Goal: Task Accomplishment & Management: Complete application form

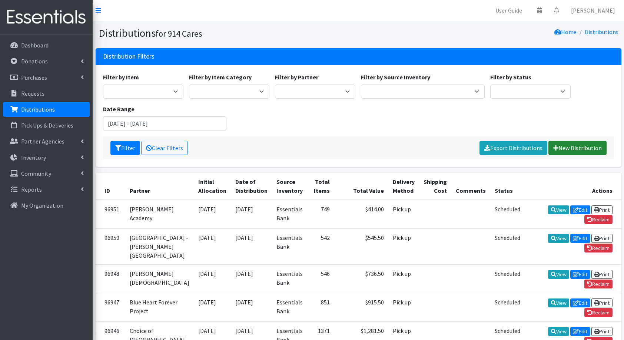
click at [565, 151] on link "New Distribution" at bounding box center [577, 148] width 58 height 14
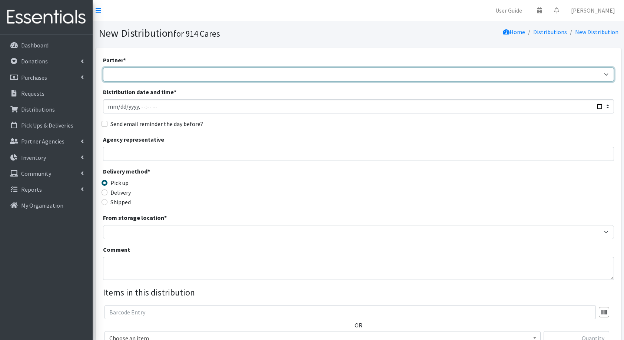
click at [206, 73] on select "4Communities 914United Abbot House Accompany Now All Access Yonkers, Inc All Or…" at bounding box center [358, 74] width 511 height 14
select select "2897"
click at [103, 67] on select "4Communities 914United Abbot House Accompany Now All Access Yonkers, Inc All Or…" at bounding box center [358, 74] width 511 height 14
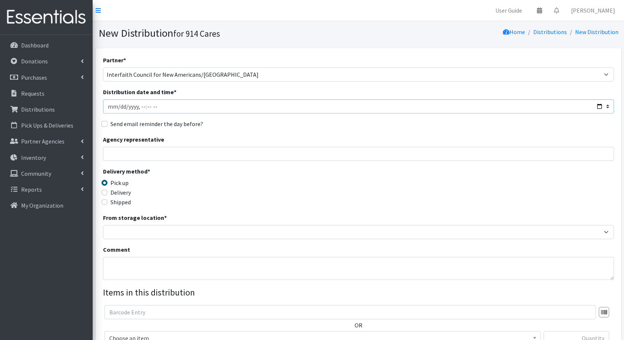
click at [591, 105] on input "Distribution date and time *" at bounding box center [358, 106] width 511 height 14
click at [599, 106] on input "Distribution date and time *" at bounding box center [358, 106] width 511 height 14
type input "2025-09-01T23:59"
click at [315, 149] on input "Agency representative" at bounding box center [358, 154] width 511 height 14
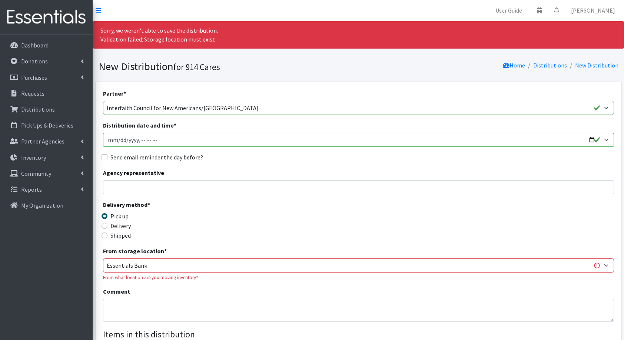
click at [209, 192] on input "Agency representative" at bounding box center [358, 187] width 511 height 14
type input "Jane Dixon"
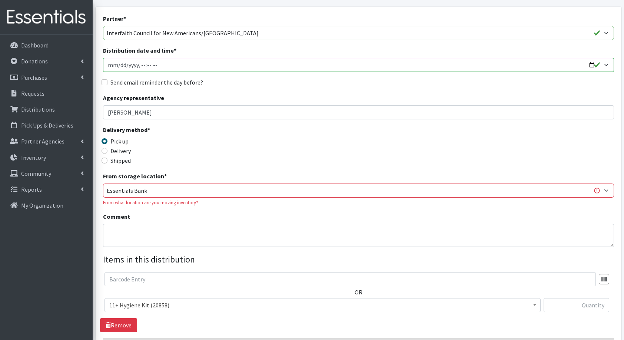
scroll to position [75, 0]
click at [188, 187] on select "Baby Bank Camp Clothing Plus Essentials Bank Westchester Reads" at bounding box center [358, 190] width 511 height 14
click at [236, 158] on div "Delivery method * Pick up Delivery Shipped Shipping cost" at bounding box center [358, 148] width 511 height 46
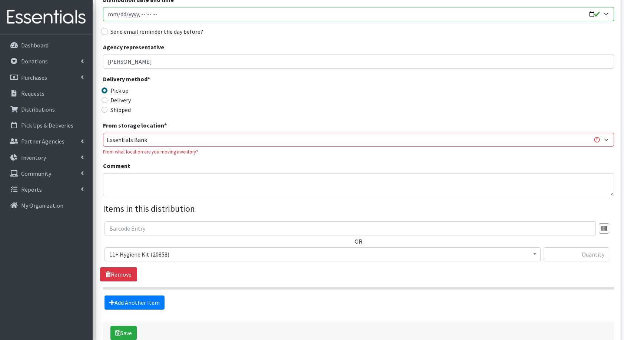
scroll to position [126, 0]
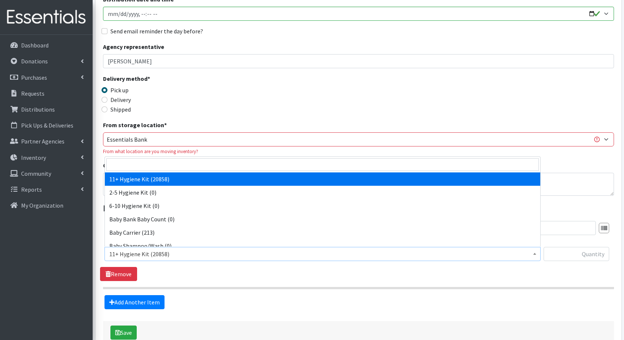
click at [153, 250] on span "11+ Hygiene Kit (20858)" at bounding box center [322, 253] width 426 height 10
click at [138, 170] on input "search" at bounding box center [322, 164] width 432 height 13
type input "dia"
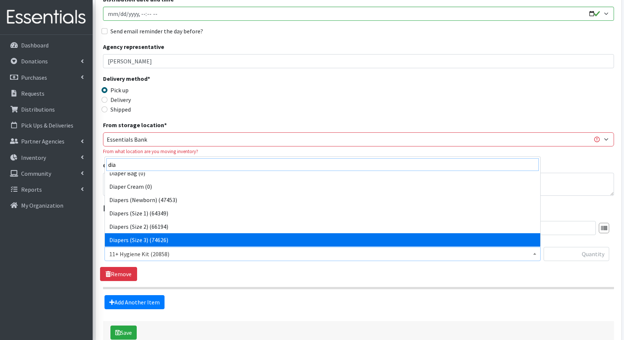
scroll to position [19, 0]
select select "5206"
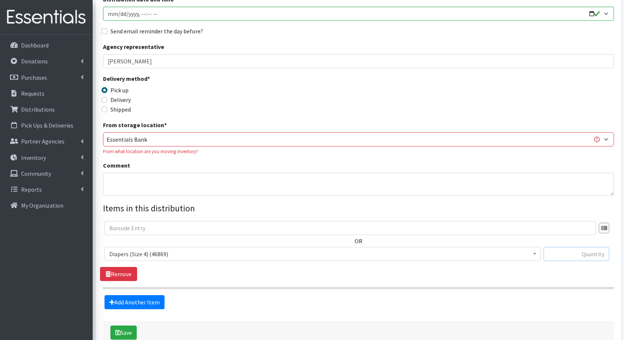
click at [553, 251] on input "text" at bounding box center [576, 254] width 66 height 14
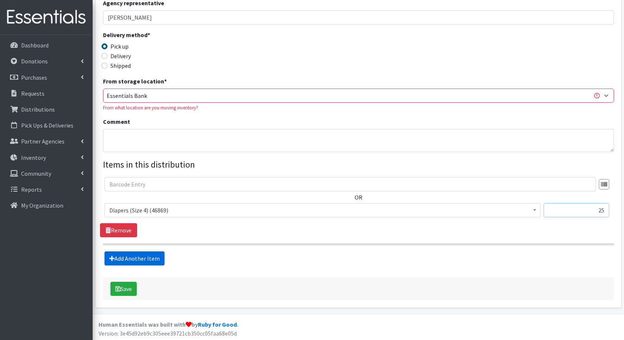
type input "25"
click at [134, 253] on link "Add Another Item" at bounding box center [134, 258] width 60 height 14
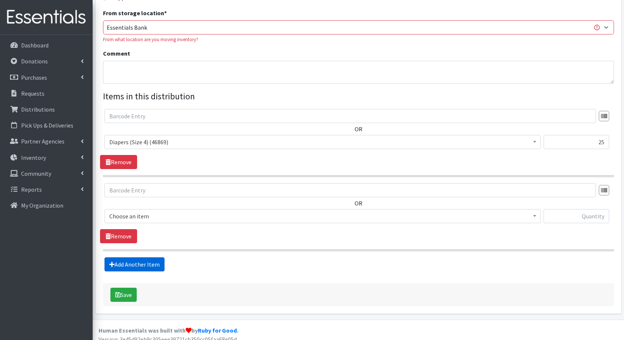
scroll to position [243, 0]
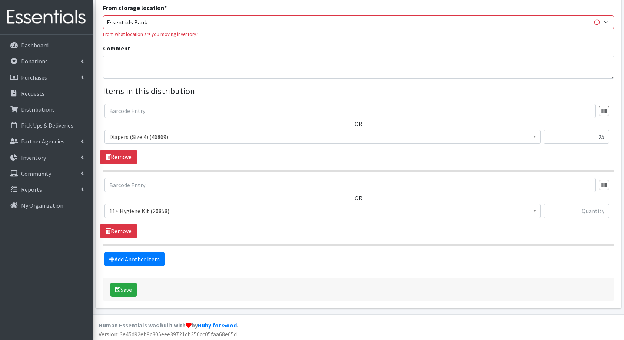
click at [153, 214] on span "11+ Hygiene Kit (20858)" at bounding box center [322, 210] width 426 height 10
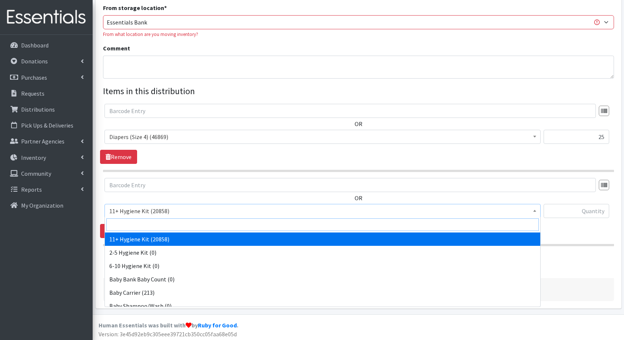
click at [166, 225] on input "search" at bounding box center [322, 224] width 432 height 13
type input "dia"
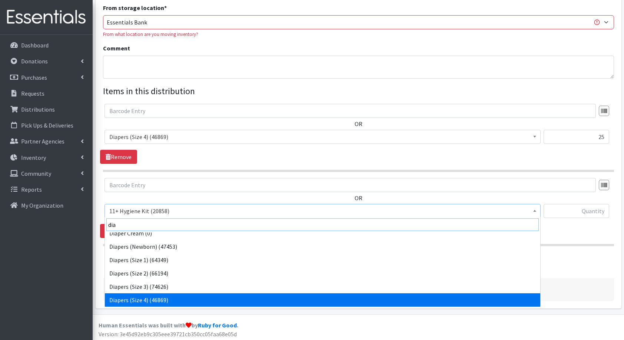
scroll to position [33, 0]
select select "5208"
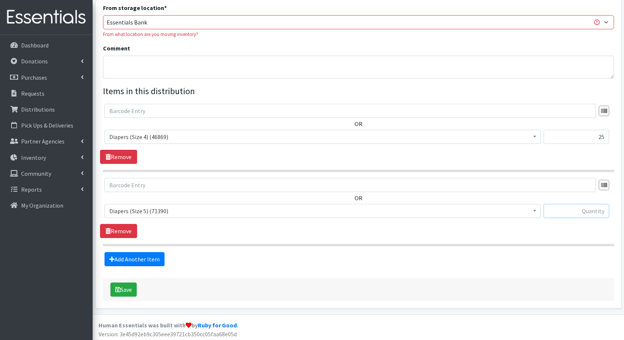
click at [558, 205] on input "text" at bounding box center [576, 211] width 66 height 14
type input "66"
click at [158, 262] on link "Add Another Item" at bounding box center [134, 259] width 60 height 14
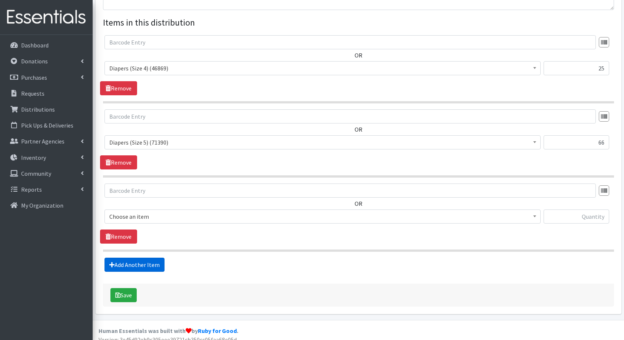
scroll to position [317, 0]
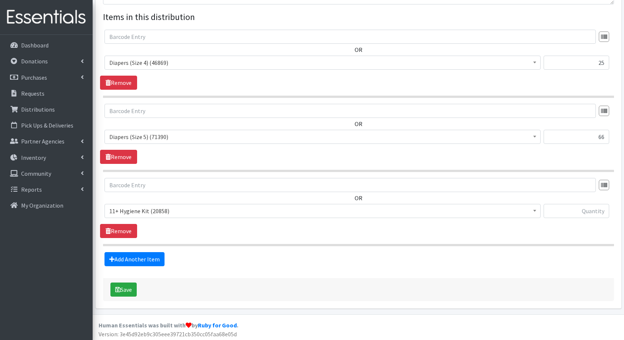
click at [151, 211] on span "11+ Hygiene Kit (20858)" at bounding box center [322, 210] width 426 height 10
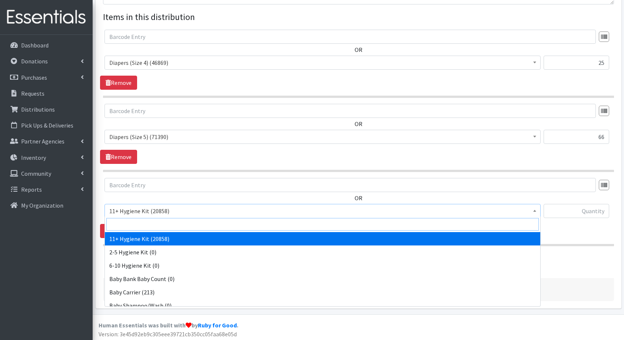
click at [157, 225] on input "search" at bounding box center [322, 224] width 432 height 13
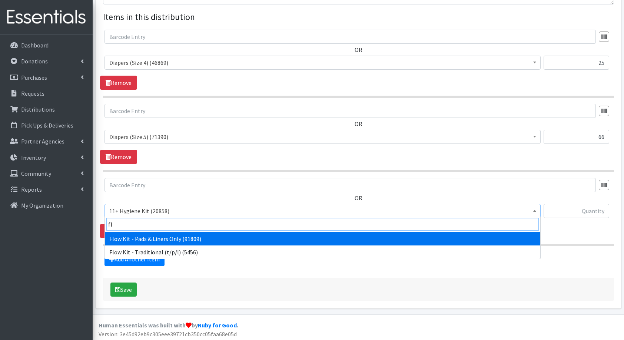
type input "flo"
select select "14765"
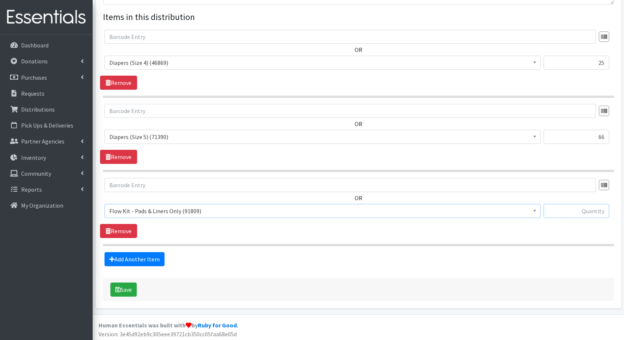
click at [571, 204] on input "text" at bounding box center [576, 211] width 66 height 14
type input "9"
click at [128, 258] on link "Add Another Item" at bounding box center [134, 259] width 60 height 14
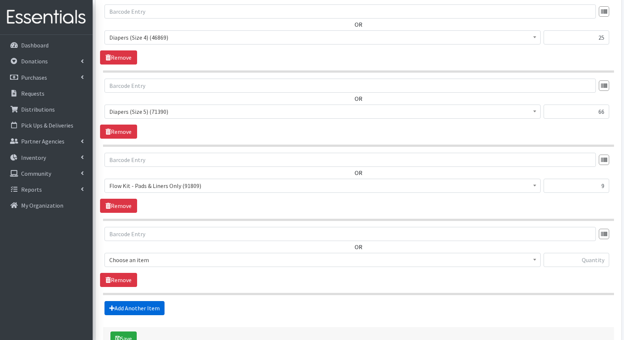
scroll to position [390, 0]
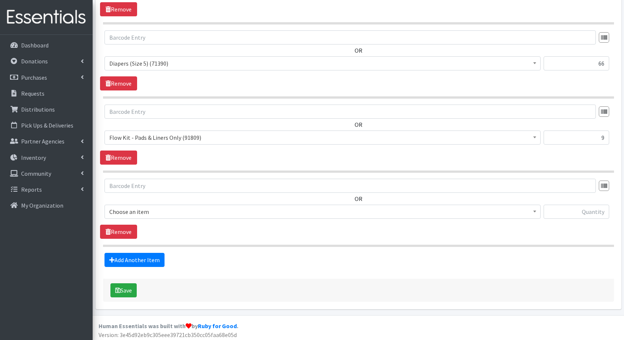
click at [156, 210] on span "Choose an item" at bounding box center [322, 211] width 426 height 10
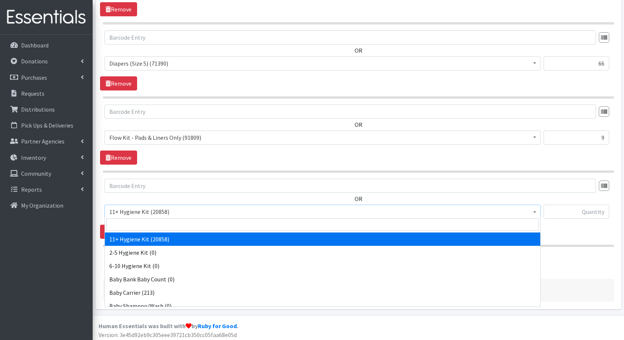
click at [150, 222] on input "search" at bounding box center [322, 224] width 432 height 13
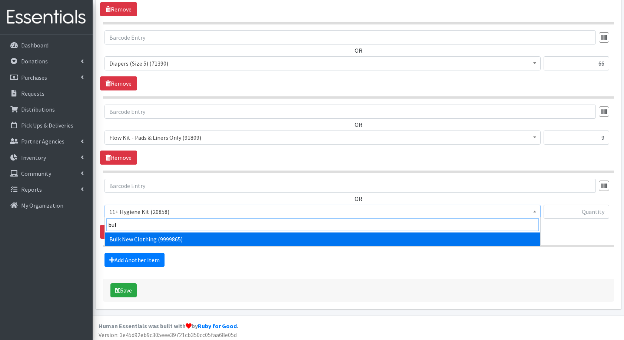
type input "bulk"
select select "13151"
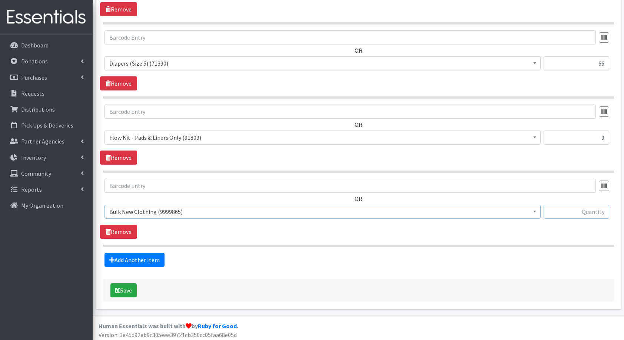
click at [581, 211] on input "text" at bounding box center [576, 211] width 66 height 14
type input "2"
click at [130, 292] on button "Save" at bounding box center [123, 290] width 26 height 14
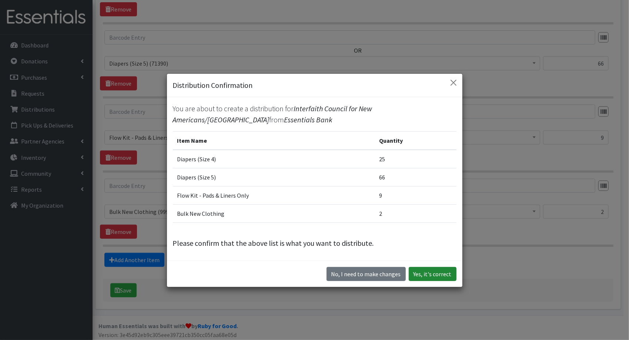
click at [435, 272] on button "Yes, it's correct" at bounding box center [433, 274] width 48 height 14
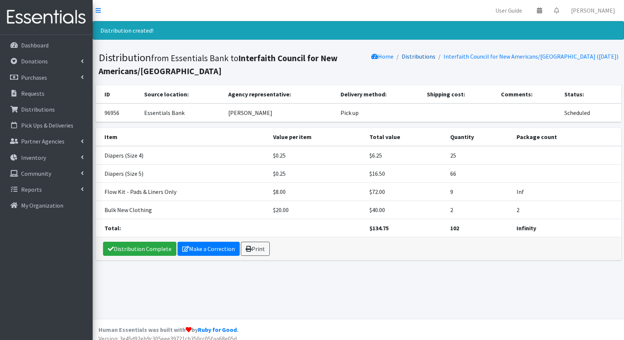
click at [435, 56] on link "Distributions" at bounding box center [418, 56] width 34 height 7
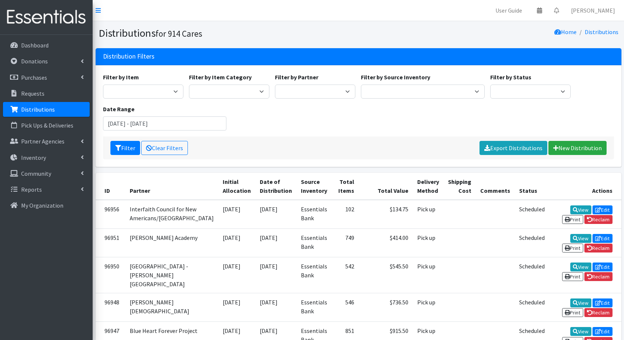
click at [585, 139] on div "Filter Clear Filters Export Distributions New Distribution" at bounding box center [358, 147] width 511 height 23
click at [585, 144] on link "New Distribution" at bounding box center [577, 148] width 58 height 14
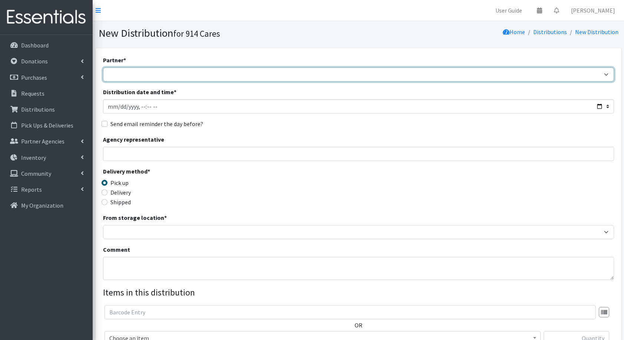
click at [332, 76] on select "4Communities 914United Abbot House Accompany Now All Access Yonkers, Inc All Or…" at bounding box center [358, 74] width 511 height 14
select select "6356"
click at [103, 67] on select "4Communities 914United Abbot House Accompany Now All Access Yonkers, Inc All Or…" at bounding box center [358, 74] width 511 height 14
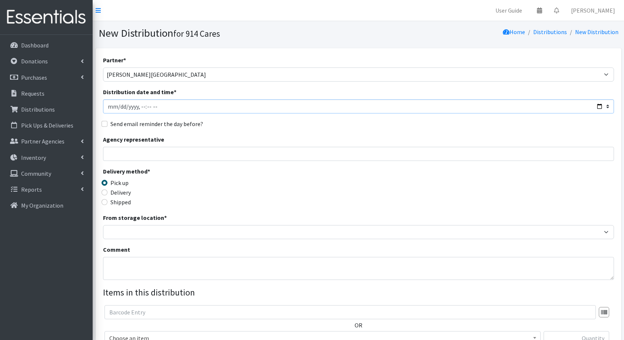
click at [599, 107] on input "Distribution date and time *" at bounding box center [358, 106] width 511 height 14
type input "[DATE]T23:59"
click at [303, 133] on div "Partner * 4Communities 914United Abbot House Accompany Now All Access Yonkers, …" at bounding box center [358, 224] width 511 height 337
click at [208, 150] on input "Agency representative" at bounding box center [358, 154] width 511 height 14
type input "Matthew Gullotta"
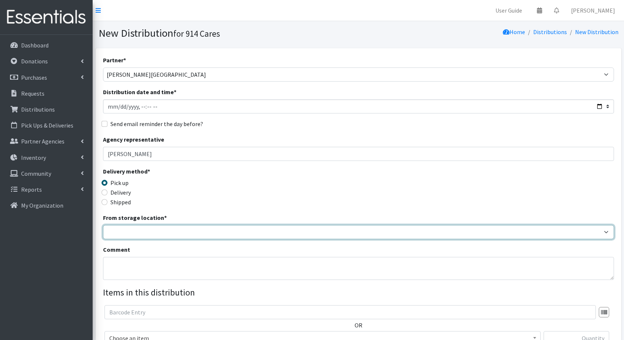
click at [172, 232] on select "Baby Bank Camp Clothing Plus Essentials Bank Westchester Reads" at bounding box center [358, 232] width 511 height 14
select select "207"
click at [103, 225] on select "Baby Bank Camp Clothing Plus Essentials Bank Westchester Reads" at bounding box center [358, 232] width 511 height 14
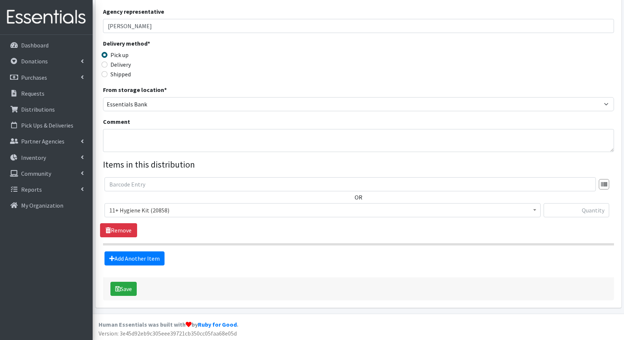
click at [149, 290] on div "Save" at bounding box center [358, 288] width 511 height 23
click at [318, 210] on span "11+ Hygiene Kit (20858)" at bounding box center [322, 210] width 426 height 10
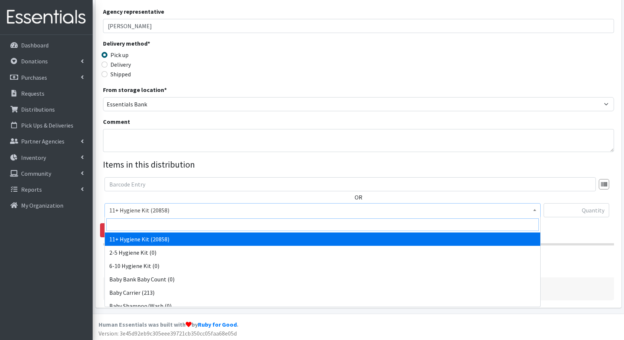
click at [311, 227] on input "search" at bounding box center [322, 224] width 432 height 13
type input "dia"
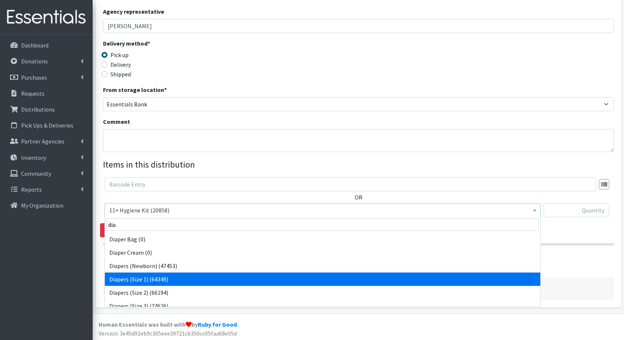
select select "5195"
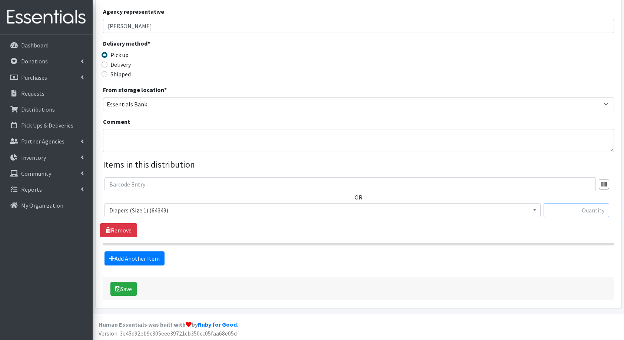
click at [587, 208] on input "text" at bounding box center [576, 210] width 66 height 14
type input "50"
click at [129, 257] on link "Add Another Item" at bounding box center [134, 258] width 60 height 14
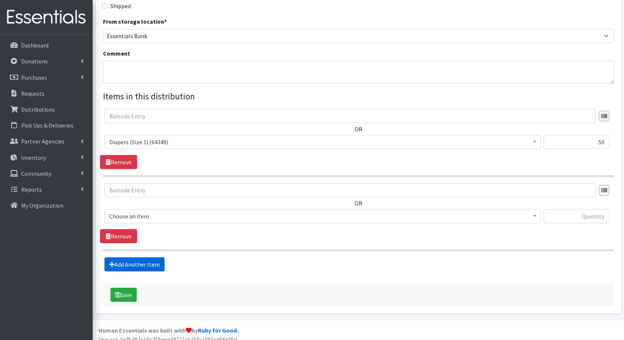
scroll to position [201, 0]
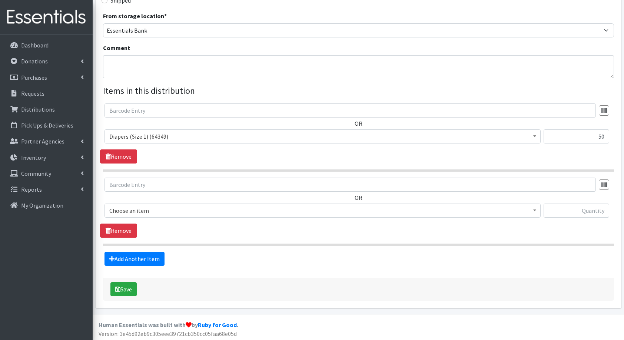
click at [157, 206] on span "Choose an item" at bounding box center [322, 210] width 426 height 10
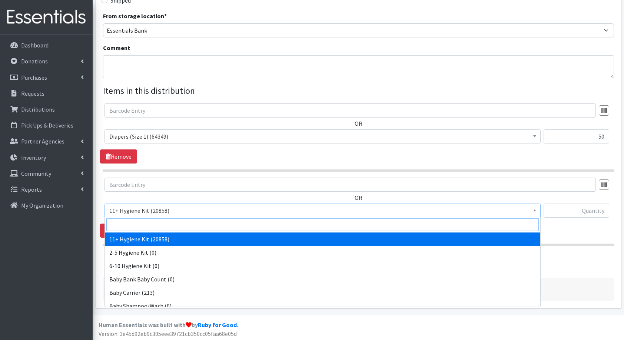
click at [172, 220] on input "search" at bounding box center [322, 224] width 432 height 13
type input "dia"
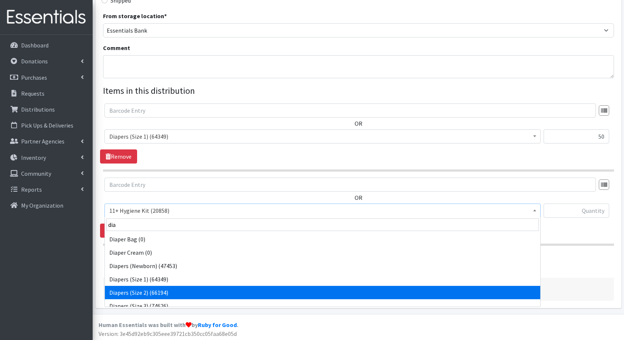
select select "5196"
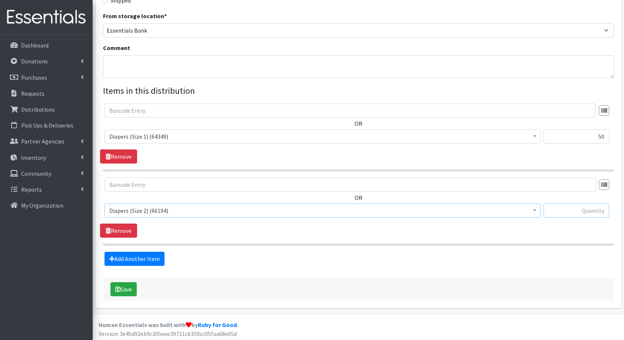
click at [568, 213] on input "text" at bounding box center [576, 210] width 66 height 14
type input "42"
click at [144, 259] on link "Add Another Item" at bounding box center [134, 258] width 60 height 14
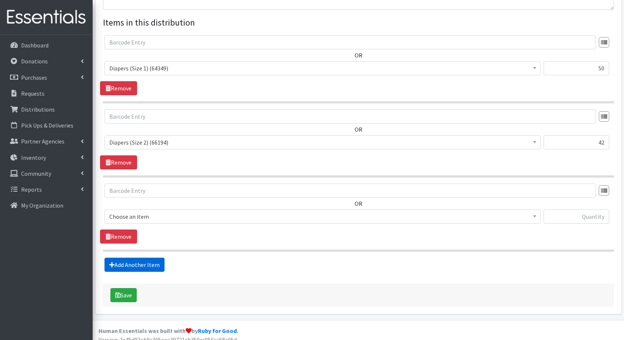
scroll to position [275, 0]
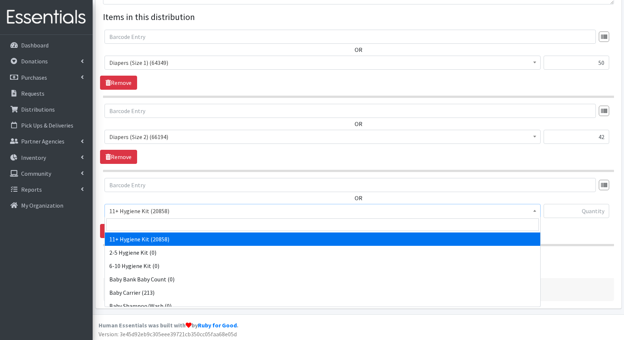
click at [150, 204] on span "11+ Hygiene Kit (20858)" at bounding box center [322, 211] width 436 height 14
click at [158, 222] on input "search" at bounding box center [322, 224] width 432 height 13
type input "dia"
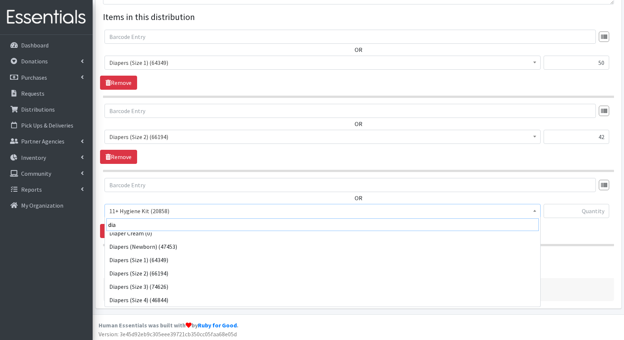
scroll to position [33, 0]
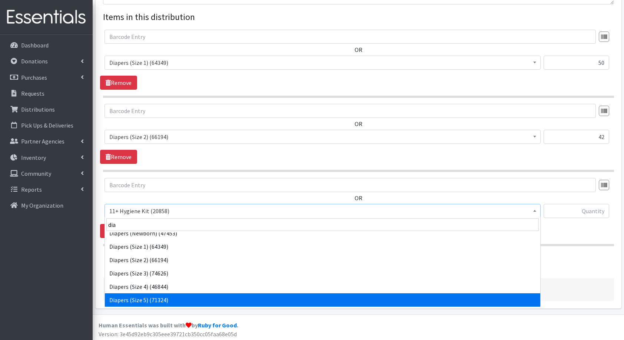
select select "5208"
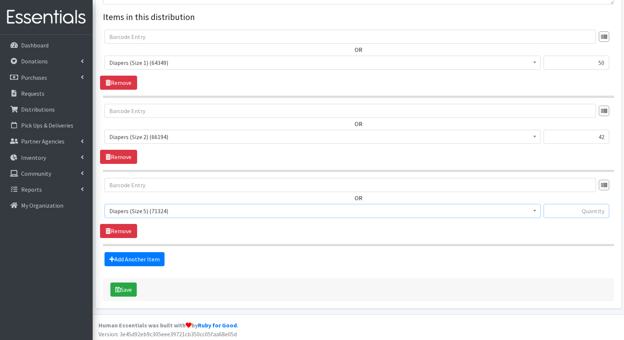
click at [576, 209] on input "text" at bounding box center [576, 211] width 66 height 14
type input "25"
click at [142, 262] on link "Add Another Item" at bounding box center [134, 259] width 60 height 14
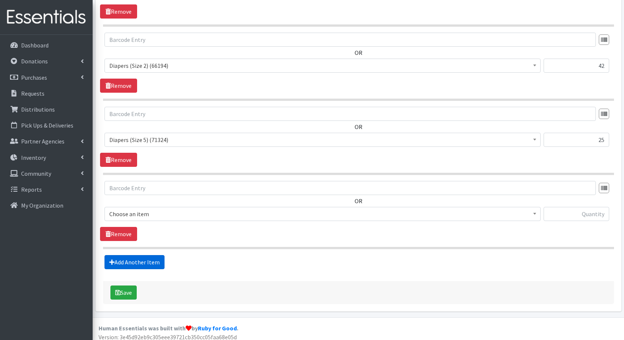
scroll to position [349, 0]
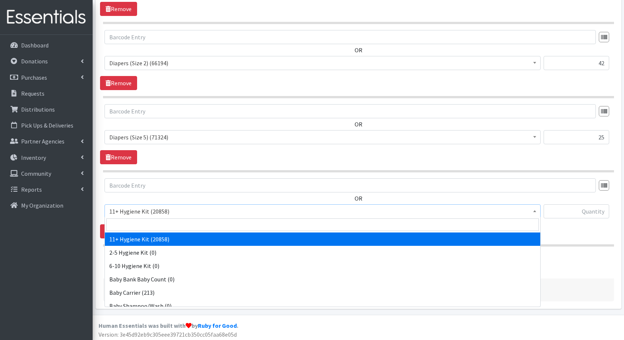
click at [144, 211] on span "11+ Hygiene Kit (20858)" at bounding box center [322, 211] width 426 height 10
click at [146, 223] on input "search" at bounding box center [322, 224] width 432 height 13
type input "dia"
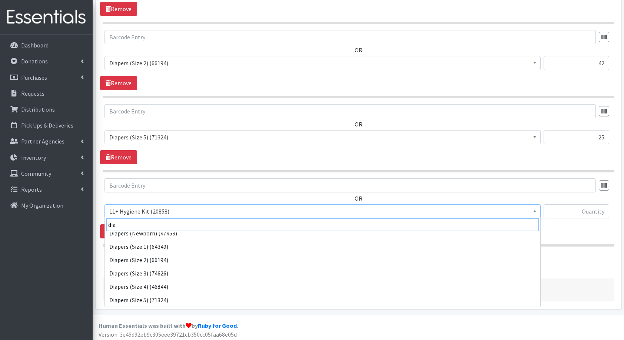
scroll to position [46, 0]
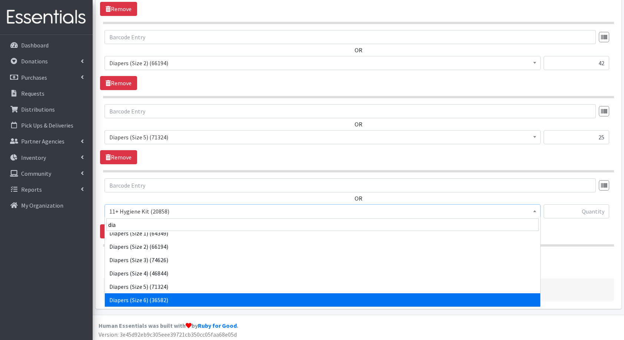
select select "5209"
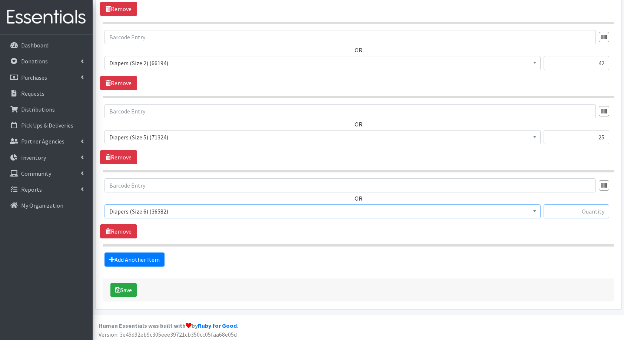
click at [597, 207] on input "text" at bounding box center [576, 211] width 66 height 14
type input "72"
click at [124, 258] on link "Add Another Item" at bounding box center [134, 259] width 60 height 14
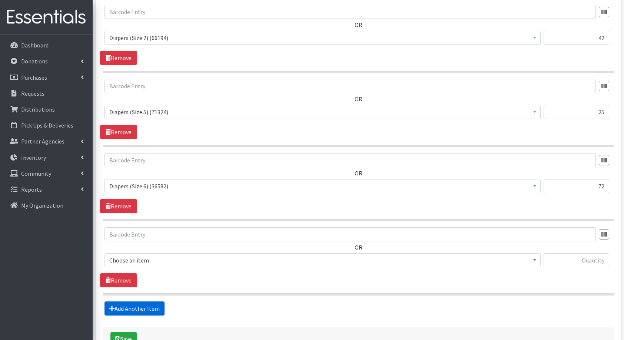
scroll to position [422, 0]
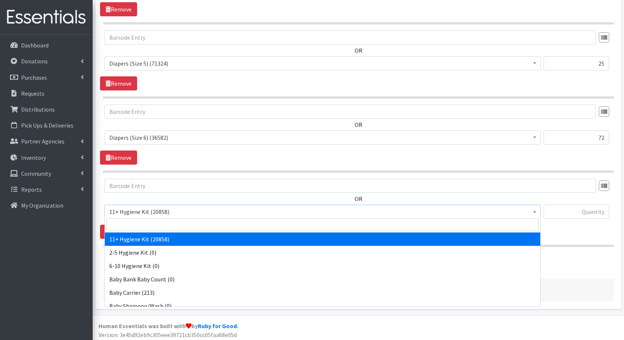
click at [173, 210] on span "11+ Hygiene Kit (20858)" at bounding box center [322, 211] width 426 height 10
click at [174, 223] on input "search" at bounding box center [322, 224] width 432 height 13
type input "fam"
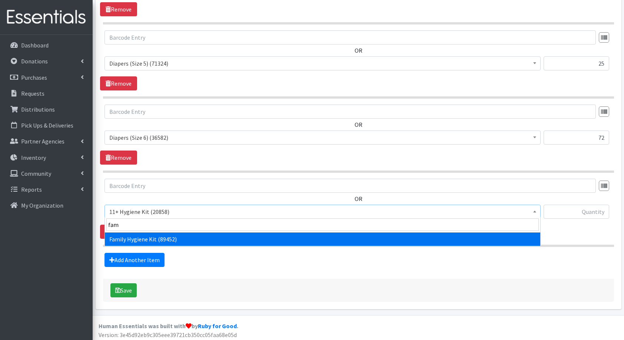
select select "14713"
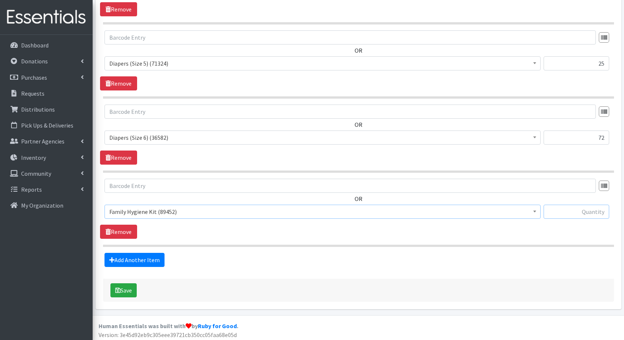
click at [567, 205] on input "text" at bounding box center [576, 211] width 66 height 14
type input "2"
click at [136, 253] on link "Add Another Item" at bounding box center [134, 260] width 60 height 14
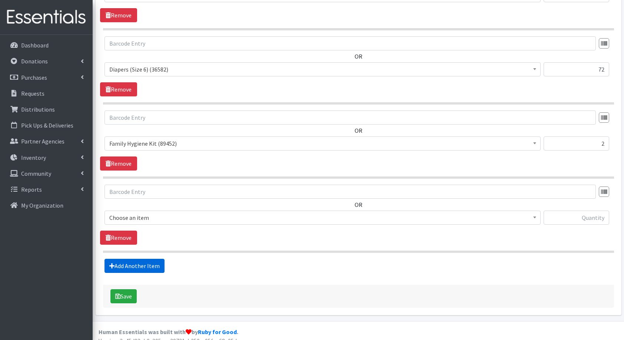
scroll to position [496, 0]
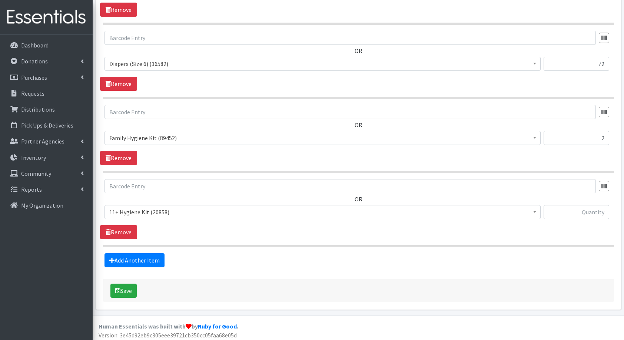
click at [142, 215] on span "11+ Hygiene Kit (20858)" at bounding box center [322, 212] width 436 height 14
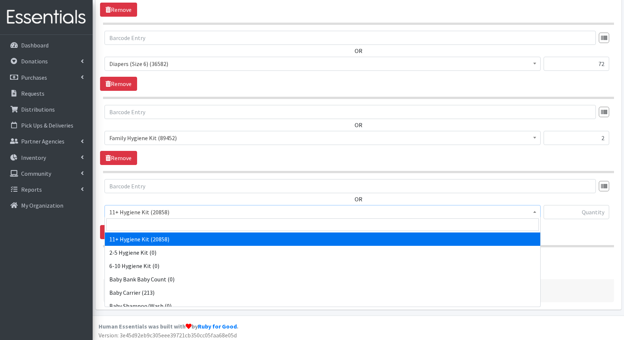
click at [161, 223] on input "search" at bounding box center [322, 224] width 432 height 13
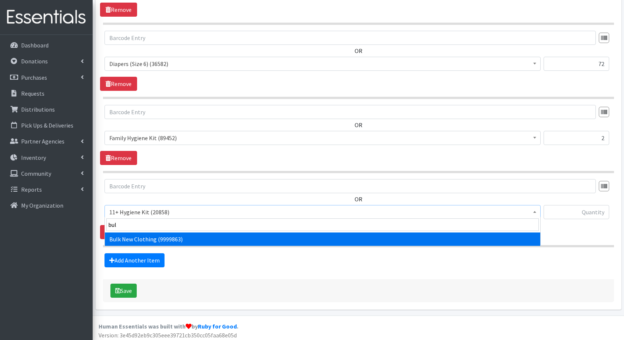
type input "bulk"
select select "13151"
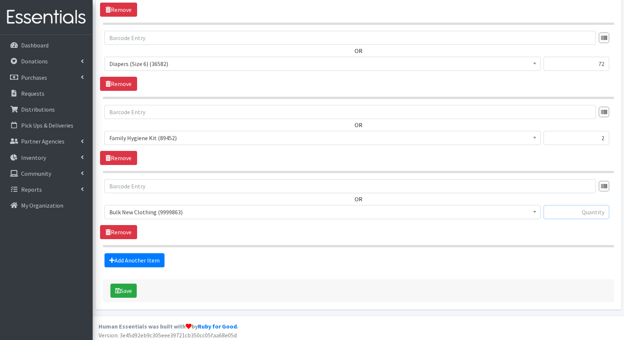
click at [597, 205] on input "text" at bounding box center [576, 212] width 66 height 14
type input "1"
click at [124, 287] on button "Save" at bounding box center [123, 290] width 26 height 14
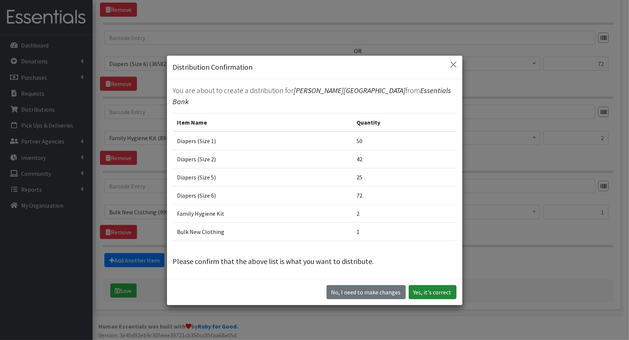
click at [416, 285] on button "Yes, it's correct" at bounding box center [433, 292] width 48 height 14
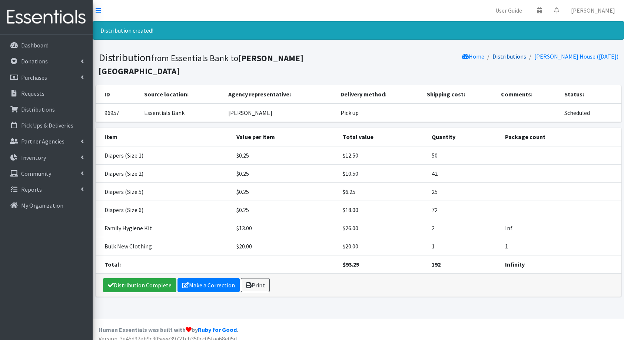
click at [526, 54] on link "Distributions" at bounding box center [509, 56] width 34 height 7
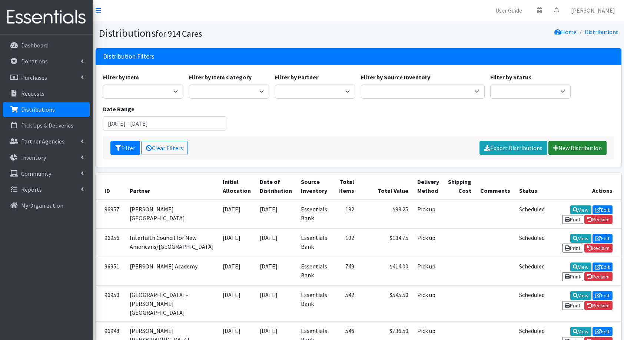
click at [599, 145] on link "New Distribution" at bounding box center [577, 148] width 58 height 14
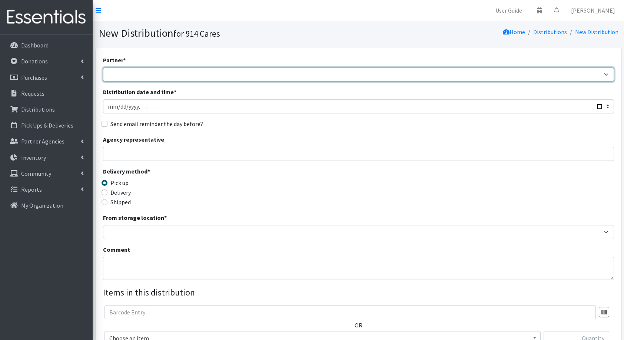
click at [233, 72] on select "4Communities 914United Abbot House Accompany Now All Access Yonkers, Inc All Or…" at bounding box center [358, 74] width 511 height 14
select select "2887"
click at [103, 67] on select "4Communities 914United Abbot House Accompany Now All Access Yonkers, Inc All Or…" at bounding box center [358, 74] width 511 height 14
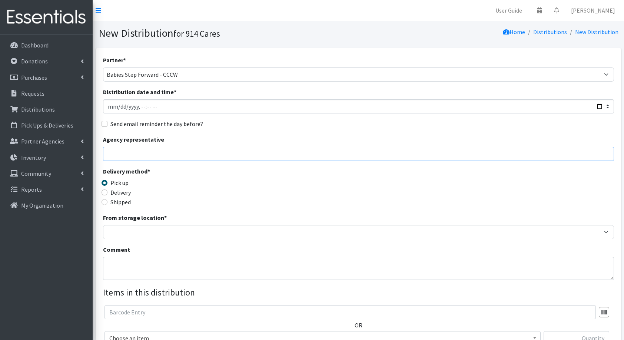
click at [213, 151] on input "Agency representative" at bounding box center [358, 154] width 511 height 14
type input "[PERSON_NAME]"
click at [601, 103] on input "Distribution date and time *" at bounding box center [358, 106] width 511 height 14
type input "[DATE]T23:59"
click at [325, 123] on div "Send email reminder the day before?" at bounding box center [358, 123] width 511 height 9
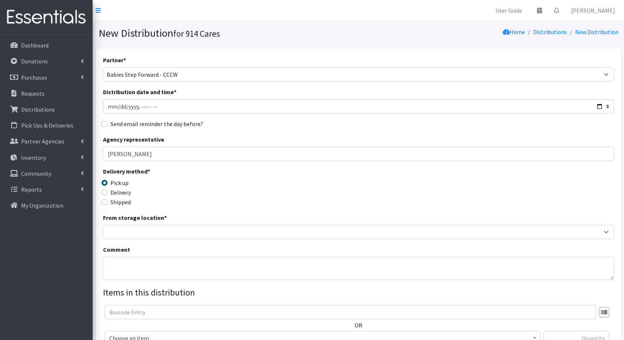
click at [162, 223] on div "From storage location * Baby Bank Camp Clothing Plus Essentials Bank Westcheste…" at bounding box center [358, 226] width 511 height 26
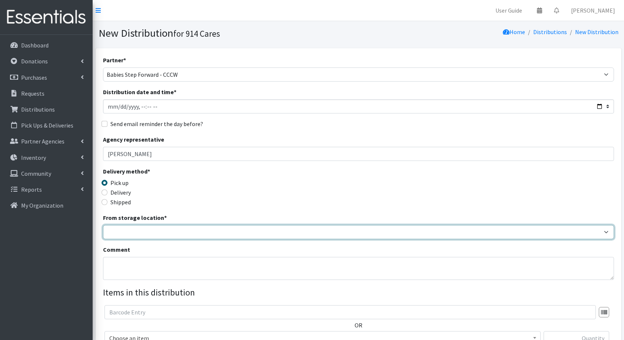
click at [151, 233] on select "Baby Bank Camp Clothing Plus Essentials Bank Westchester Reads" at bounding box center [358, 232] width 511 height 14
select select "207"
click at [103, 225] on select "Baby Bank Camp Clothing Plus Essentials Bank Westchester Reads" at bounding box center [358, 232] width 511 height 14
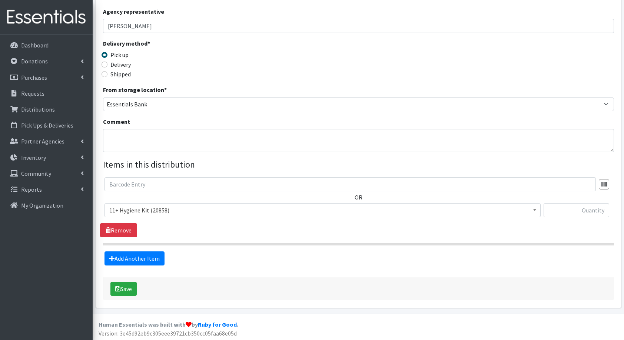
click at [133, 206] on span "11+ Hygiene Kit (20858)" at bounding box center [322, 210] width 426 height 10
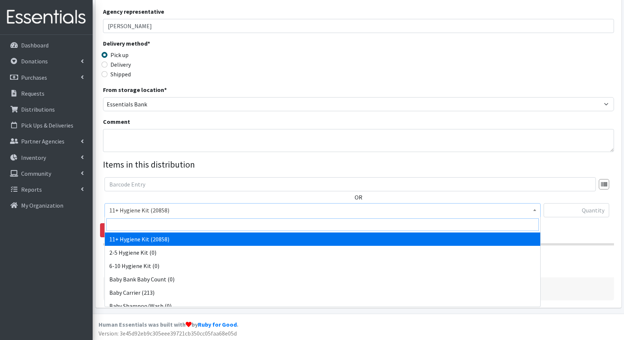
click at [172, 224] on input "search" at bounding box center [322, 224] width 432 height 13
type input "dia"
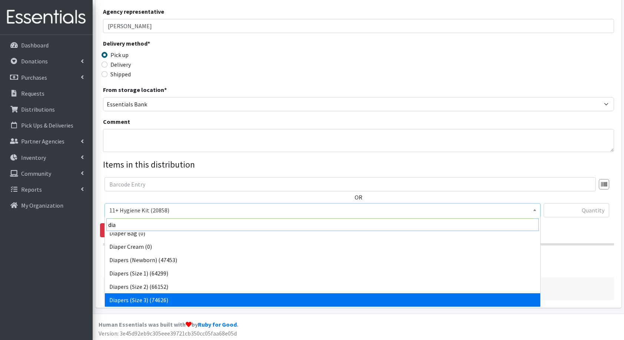
scroll to position [19, 0]
select select "5206"
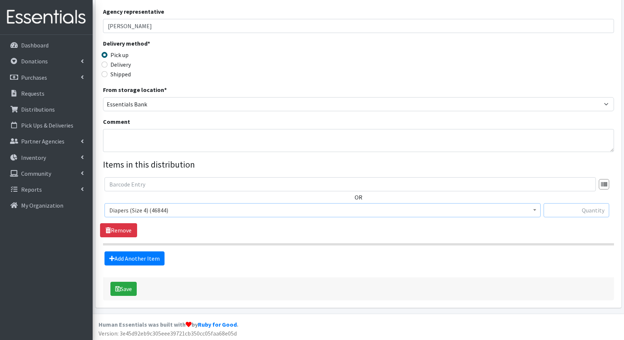
click at [587, 206] on input "text" at bounding box center [576, 210] width 66 height 14
type input "75"
click at [142, 252] on link "Add Another Item" at bounding box center [134, 258] width 60 height 14
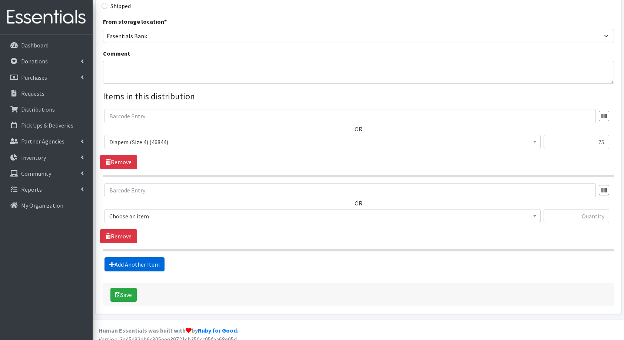
scroll to position [201, 0]
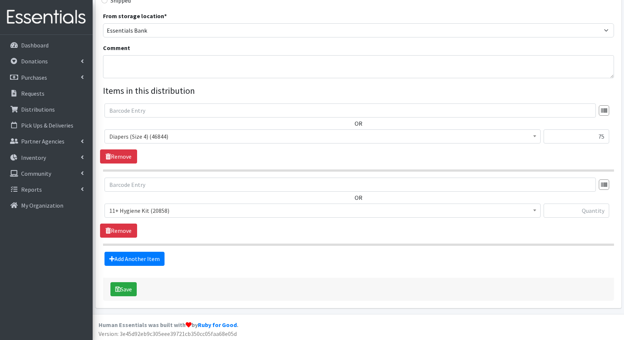
click at [140, 213] on span "11+ Hygiene Kit (20858)" at bounding box center [322, 210] width 426 height 10
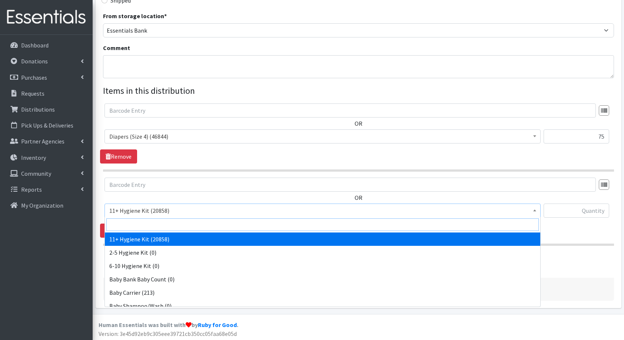
click at [156, 222] on input "search" at bounding box center [322, 224] width 432 height 13
type input "dia"
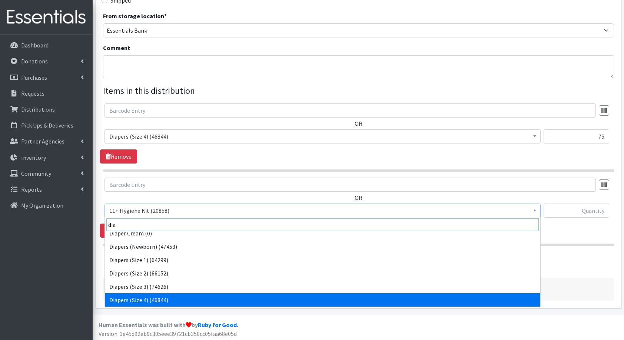
scroll to position [33, 0]
select select "5208"
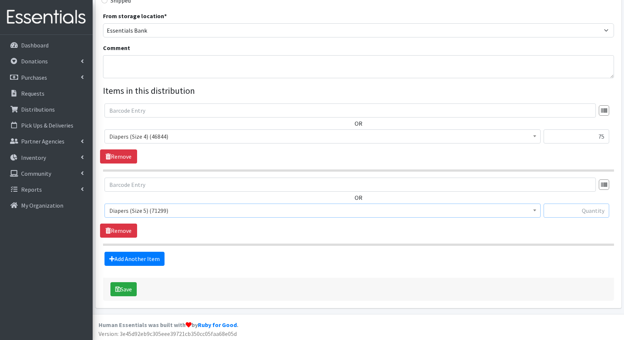
click at [592, 213] on input "text" at bounding box center [576, 210] width 66 height 14
type input "120"
click at [141, 258] on link "Add Another Item" at bounding box center [134, 258] width 60 height 14
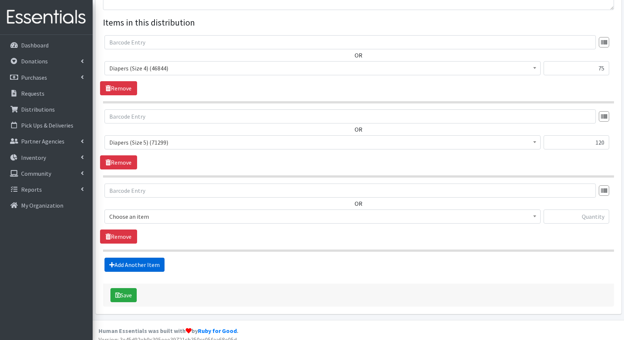
scroll to position [275, 0]
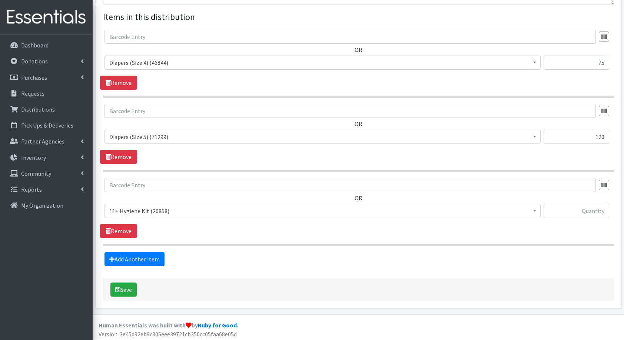
click at [155, 210] on span "11+ Hygiene Kit (20858)" at bounding box center [322, 210] width 426 height 10
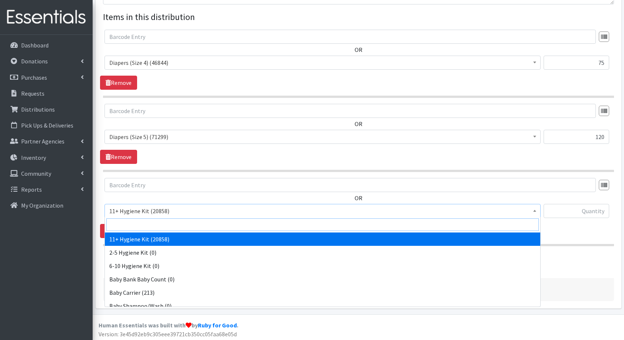
click at [170, 225] on input "search" at bounding box center [322, 224] width 432 height 13
type input "dia"
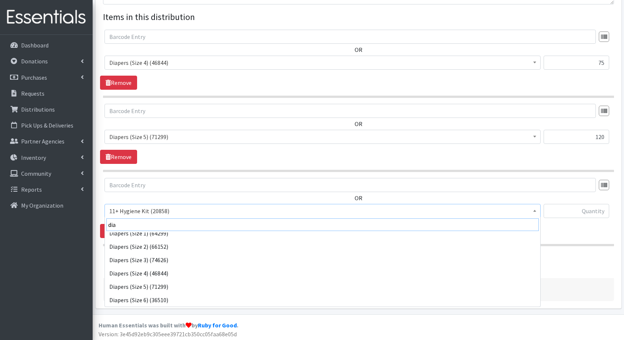
scroll to position [59, 0]
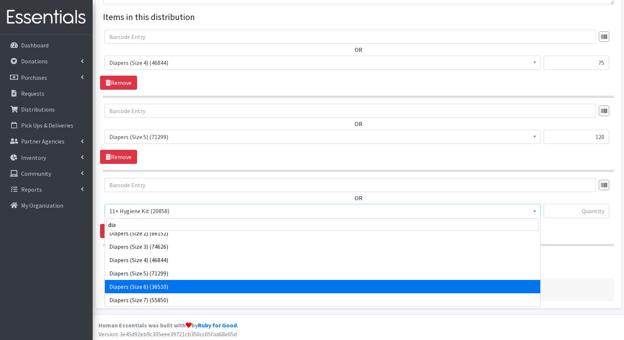
select select "5209"
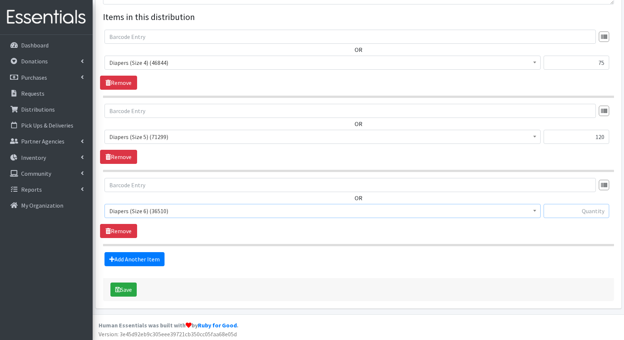
click at [572, 211] on input "text" at bounding box center [576, 211] width 66 height 14
type input "300"
click at [138, 258] on link "Add Another Item" at bounding box center [134, 259] width 60 height 14
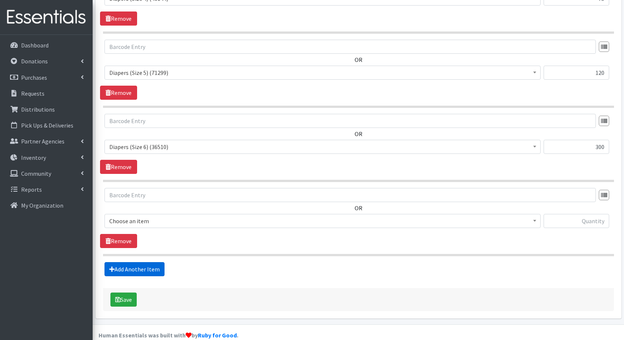
scroll to position [349, 0]
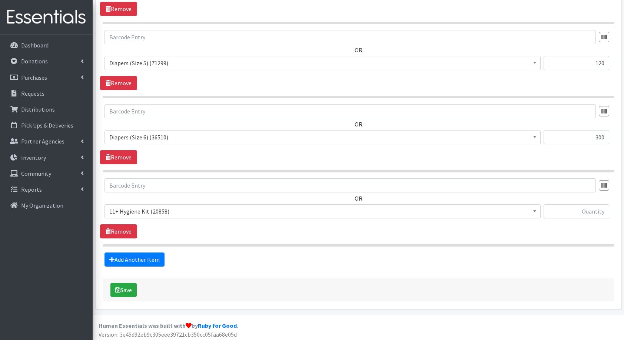
click at [155, 213] on span "11+ Hygiene Kit (20858)" at bounding box center [322, 211] width 426 height 10
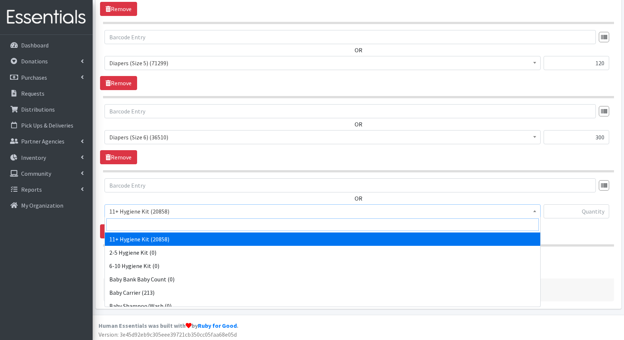
click at [162, 223] on input "search" at bounding box center [322, 224] width 432 height 13
type input "fl"
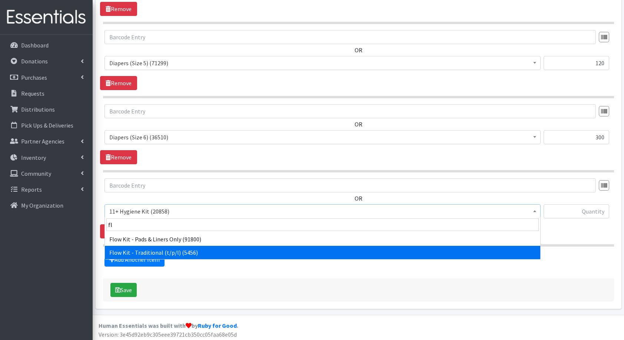
select select "10571"
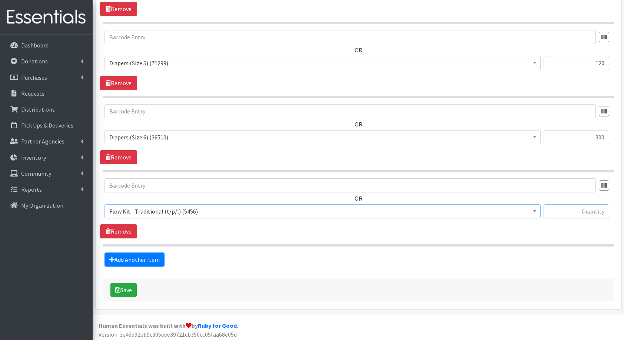
click at [595, 207] on input "text" at bounding box center [576, 211] width 66 height 14
type input "6"
click at [149, 260] on link "Add Another Item" at bounding box center [134, 259] width 60 height 14
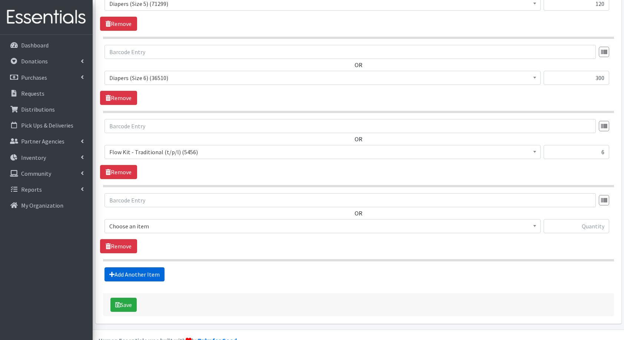
scroll to position [422, 0]
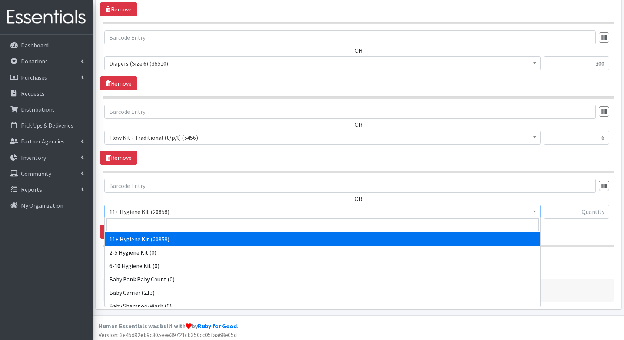
click at [139, 213] on span "11+ Hygiene Kit (20858)" at bounding box center [322, 211] width 426 height 10
click at [145, 225] on input "search" at bounding box center [322, 224] width 432 height 13
type input "fam"
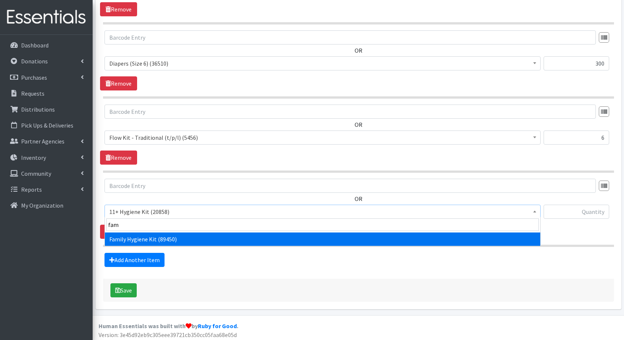
select select "14713"
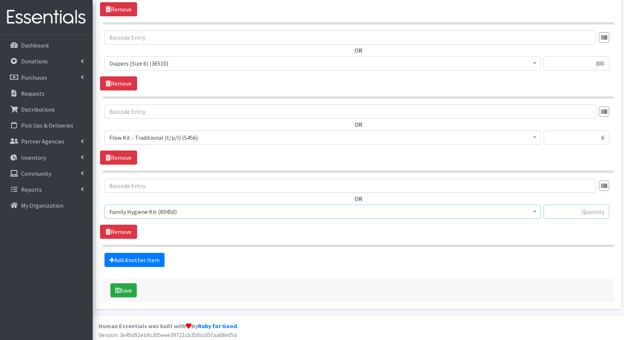
click at [568, 209] on input "text" at bounding box center [576, 211] width 66 height 14
type input "8"
click at [140, 259] on link "Add Another Item" at bounding box center [134, 260] width 60 height 14
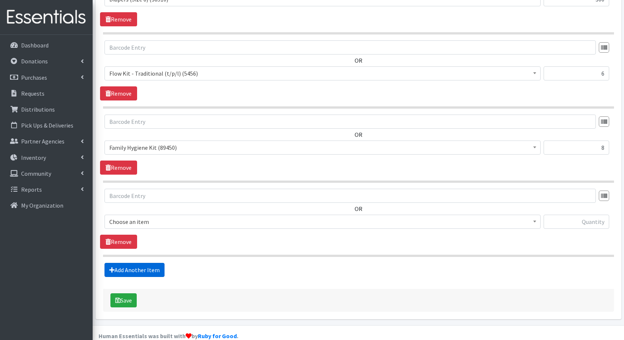
scroll to position [496, 0]
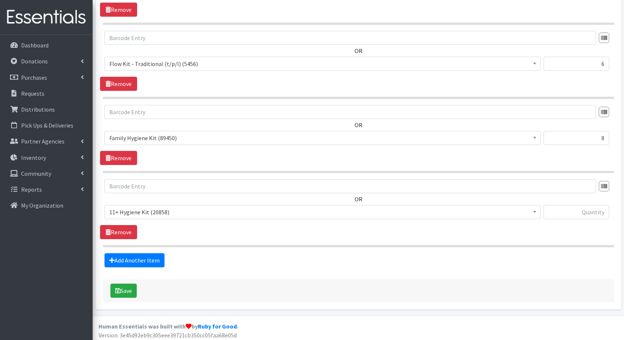
click at [160, 198] on div "OR 11+ Hygiene Kit (20858) 2-5 Hygiene Kit (0) 6-10 Hygiene Kit (0) Baby Bank B…" at bounding box center [358, 202] width 516 height 46
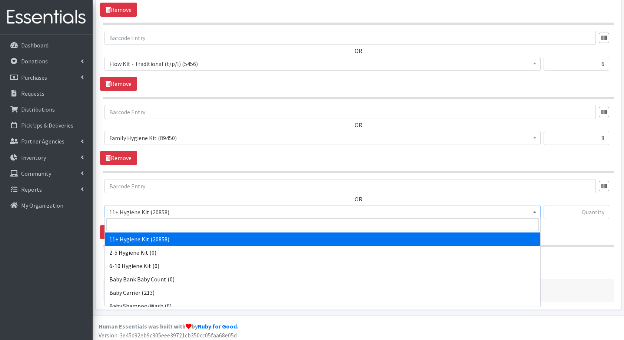
click at [154, 214] on span "11+ Hygiene Kit (20858)" at bounding box center [322, 212] width 426 height 10
click at [168, 221] on input "search" at bounding box center [322, 224] width 432 height 13
type input "ad"
select select "5198"
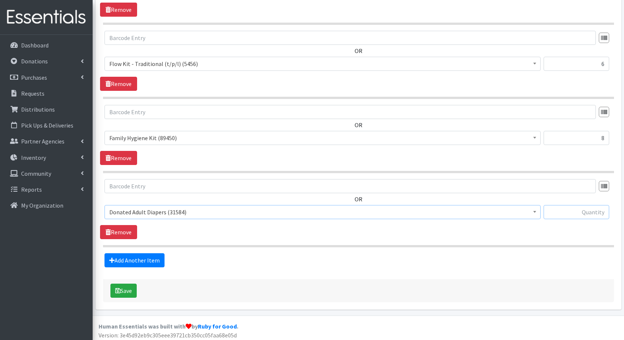
click at [578, 210] on input "text" at bounding box center [576, 212] width 66 height 14
type input "64"
click at [125, 290] on button "Save" at bounding box center [123, 290] width 26 height 14
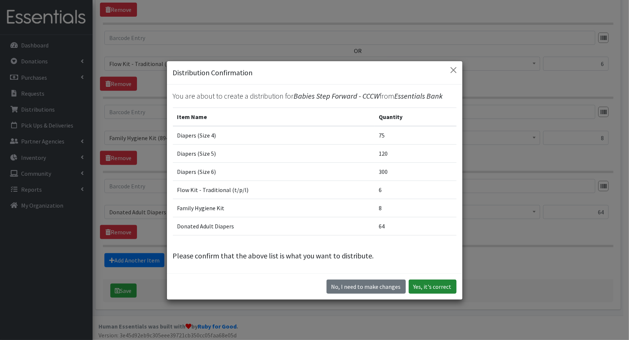
click at [432, 293] on button "Yes, it's correct" at bounding box center [433, 286] width 48 height 14
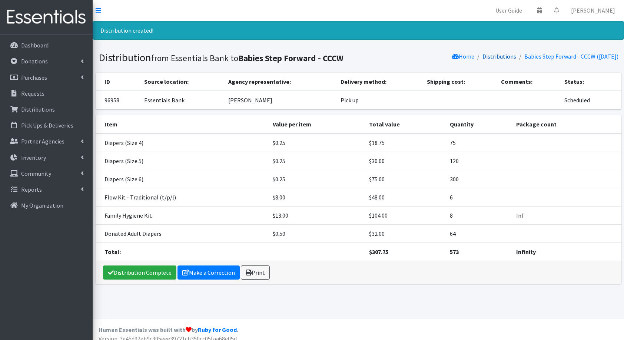
click at [493, 57] on link "Distributions" at bounding box center [499, 56] width 34 height 7
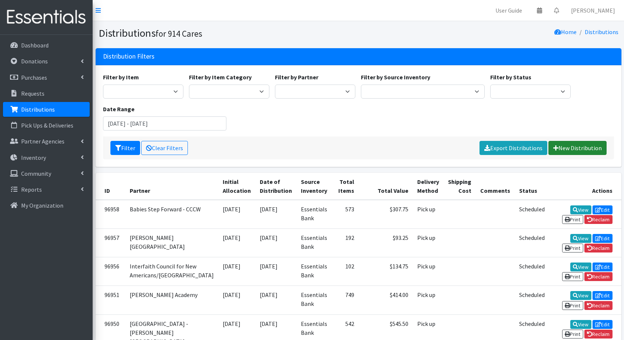
click at [564, 147] on link "New Distribution" at bounding box center [577, 148] width 58 height 14
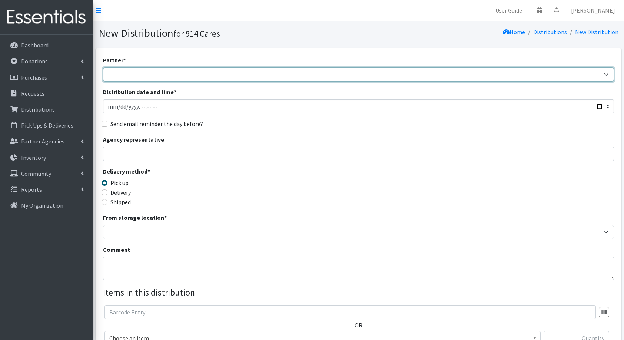
click at [157, 76] on select "4Communities 914United Abbot House Accompany Now All Access Yonkers, Inc All Or…" at bounding box center [358, 74] width 511 height 14
select select "2905"
click at [103, 67] on select "4Communities 914United Abbot House Accompany Now All Access Yonkers, Inc All Or…" at bounding box center [358, 74] width 511 height 14
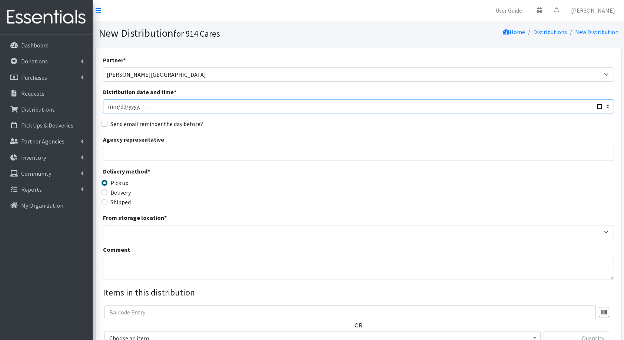
click at [597, 107] on input "Distribution date and time *" at bounding box center [358, 106] width 511 height 14
type input "[DATE]T23:59"
click at [297, 138] on div "Agency representative" at bounding box center [358, 148] width 511 height 26
click at [193, 153] on input "Agency representative" at bounding box center [358, 154] width 511 height 14
type input "[PERSON_NAME]"
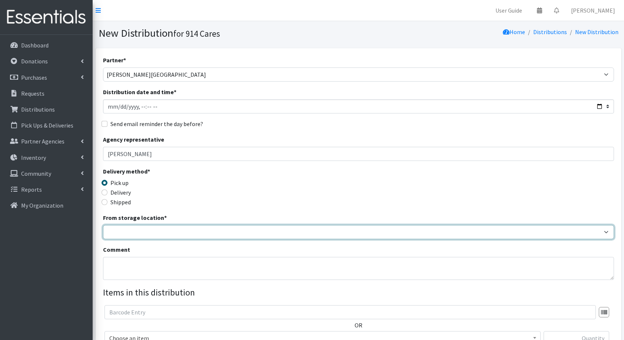
click at [141, 229] on select "Baby Bank Camp Clothing Plus Essentials Bank Westchester Reads" at bounding box center [358, 232] width 511 height 14
select select "207"
click at [103, 225] on select "Baby Bank Camp Clothing Plus Essentials Bank Westchester Reads" at bounding box center [358, 232] width 511 height 14
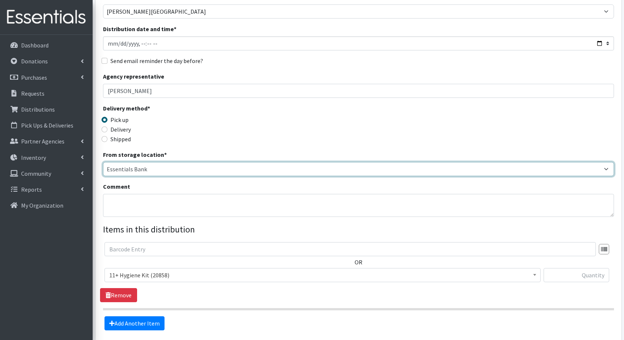
scroll to position [64, 0]
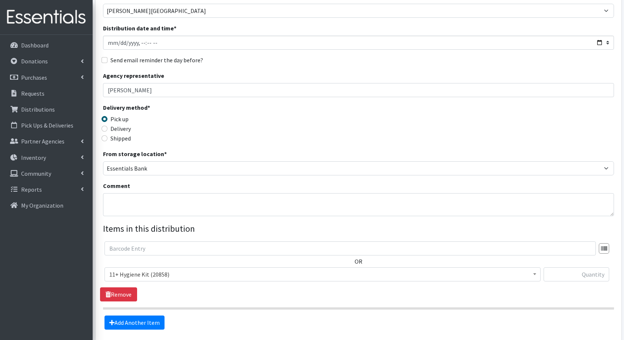
click at [166, 271] on span "11+ Hygiene Kit (20858)" at bounding box center [322, 274] width 426 height 10
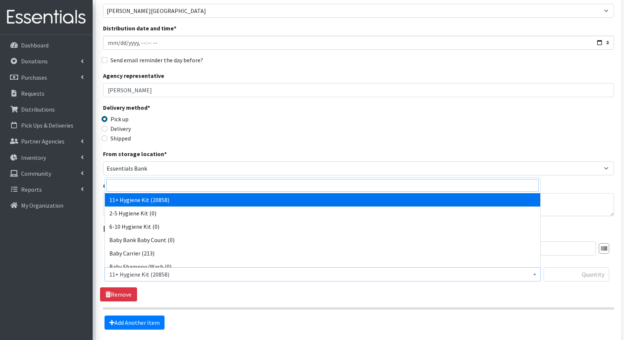
click at [122, 182] on input "search" at bounding box center [322, 185] width 432 height 13
type input "dia"
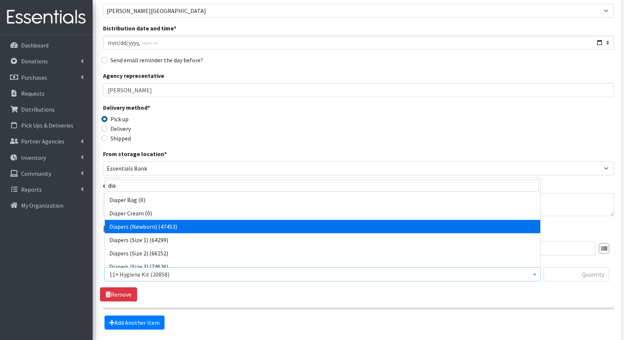
select select "5217"
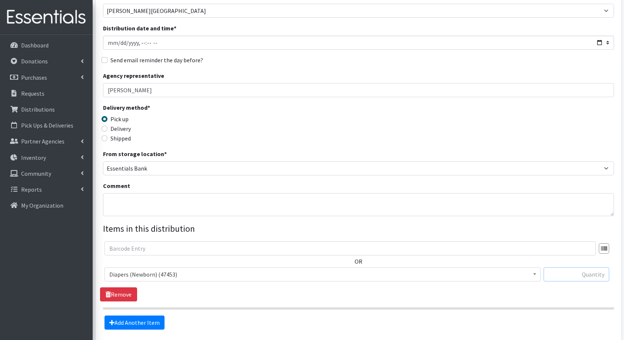
click at [564, 275] on input "text" at bounding box center [576, 274] width 66 height 14
type input "90"
click at [144, 324] on link "Add Another Item" at bounding box center [134, 322] width 60 height 14
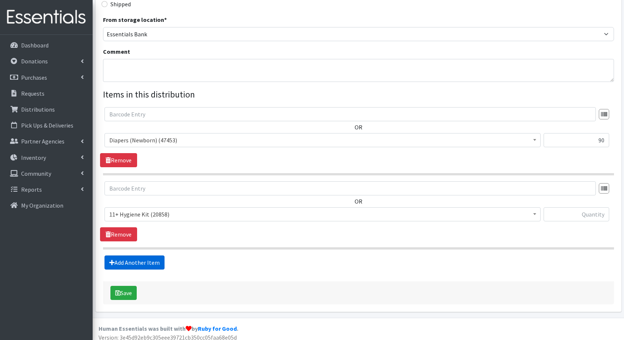
scroll to position [201, 0]
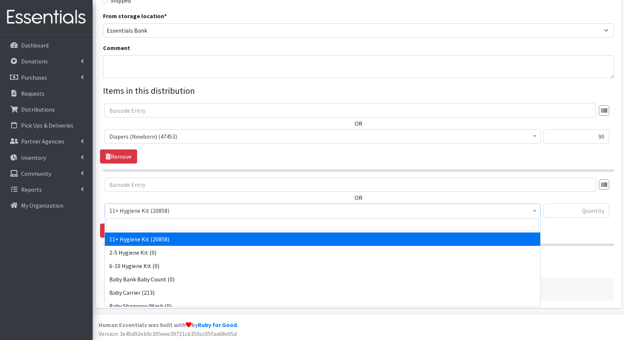
click at [117, 208] on span "11+ Hygiene Kit (20858)" at bounding box center [322, 210] width 426 height 10
click at [117, 224] on input "search" at bounding box center [322, 224] width 432 height 13
type input "dia"
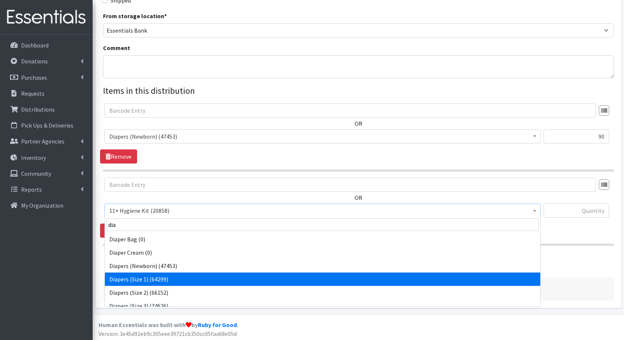
select select "5195"
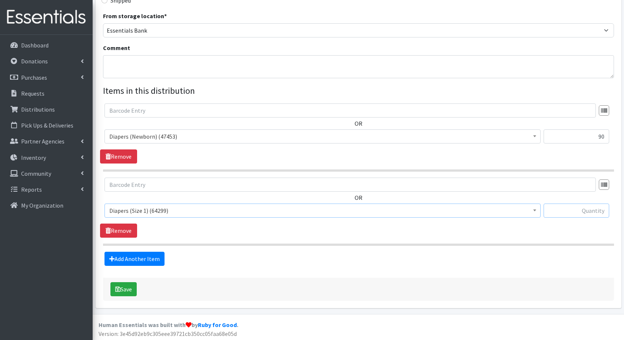
click at [563, 206] on input "text" at bounding box center [576, 210] width 66 height 14
type input "234"
click at [112, 257] on icon at bounding box center [111, 258] width 5 height 6
click at [148, 259] on link "Add Another Item" at bounding box center [134, 258] width 60 height 14
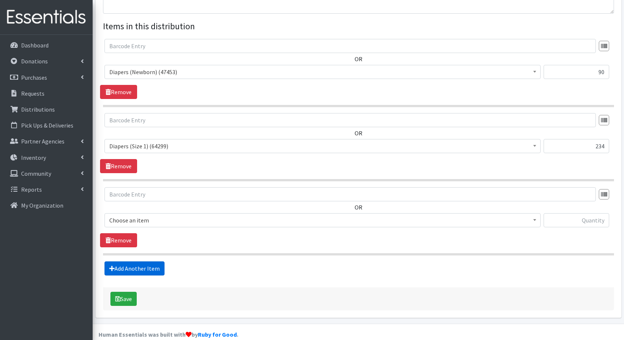
scroll to position [275, 0]
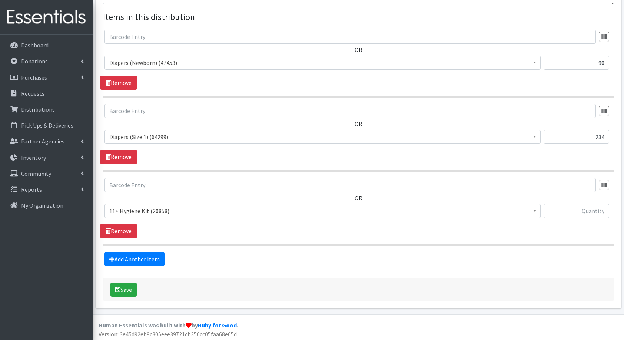
click at [153, 213] on span "11+ Hygiene Kit (20858)" at bounding box center [322, 210] width 426 height 10
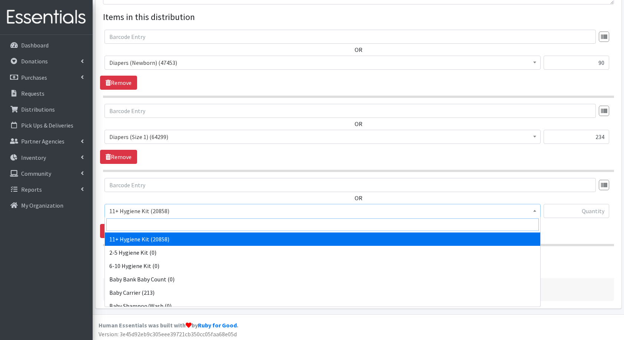
click at [162, 221] on input "search" at bounding box center [322, 224] width 432 height 13
type input "dia"
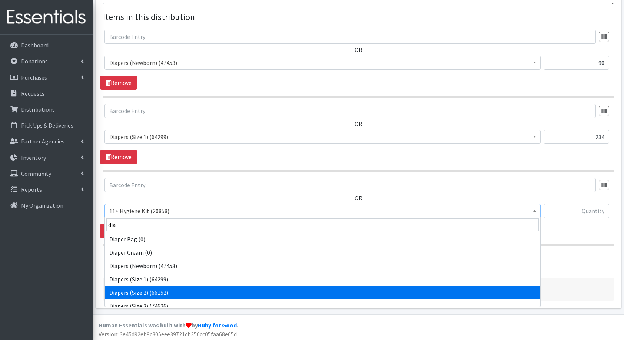
select select "5196"
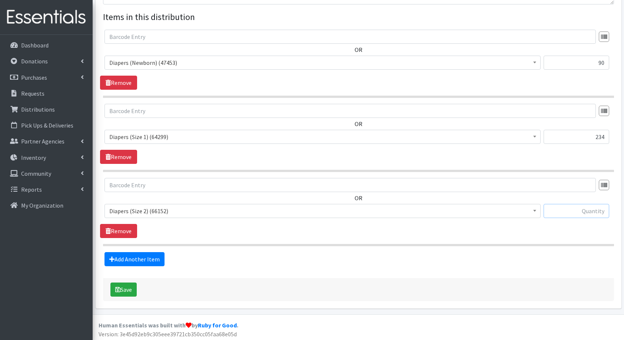
click at [594, 205] on input "text" at bounding box center [576, 211] width 66 height 14
type input "150"
click at [118, 262] on link "Add Another Item" at bounding box center [134, 259] width 60 height 14
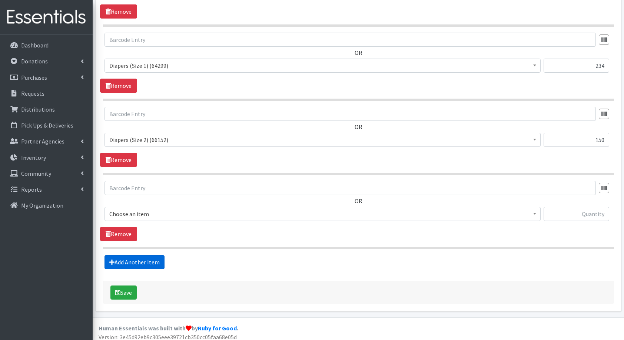
scroll to position [349, 0]
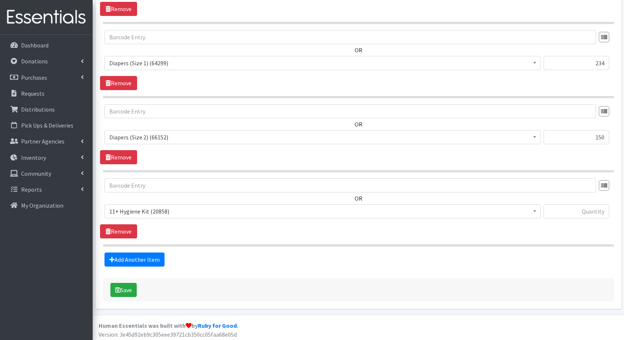
click at [158, 213] on span "11+ Hygiene Kit (20858)" at bounding box center [322, 211] width 426 height 10
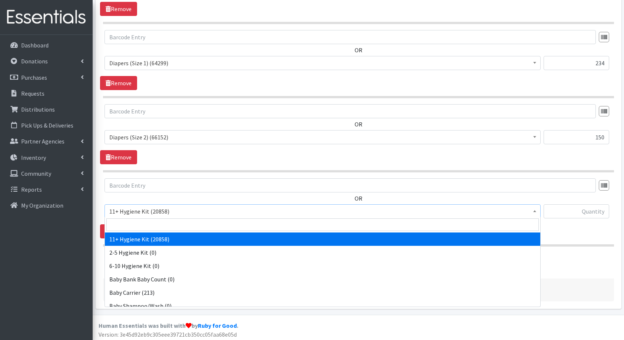
click at [163, 221] on input "search" at bounding box center [322, 224] width 432 height 13
type input "dia"
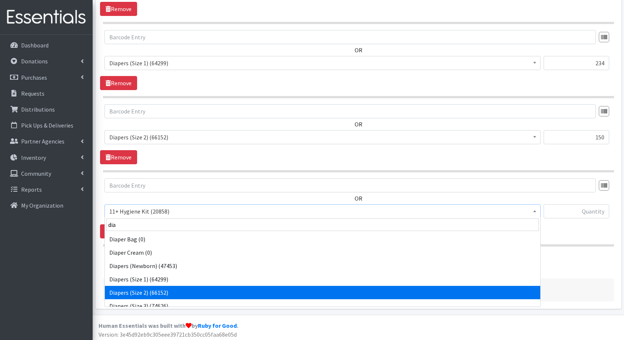
scroll to position [6, 0]
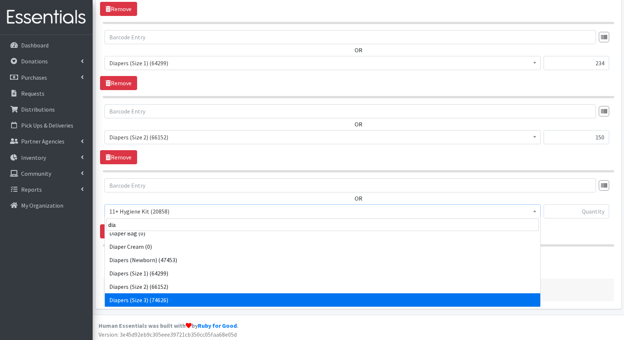
select select "5205"
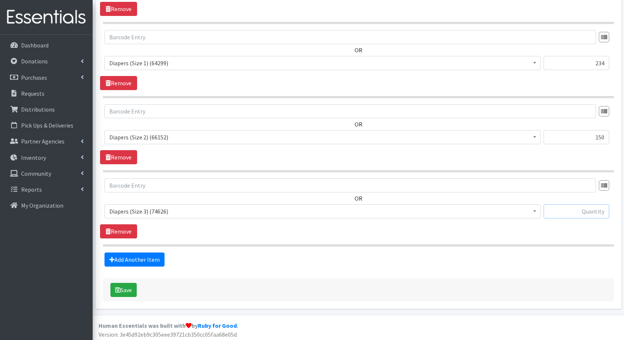
click at [585, 209] on input "text" at bounding box center [576, 211] width 66 height 14
type input "196"
click at [131, 255] on link "Add Another Item" at bounding box center [134, 259] width 60 height 14
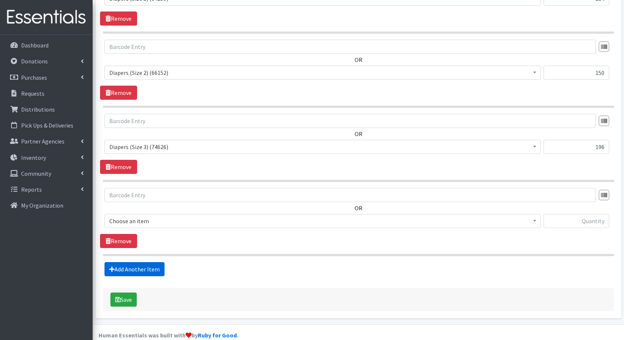
scroll to position [422, 0]
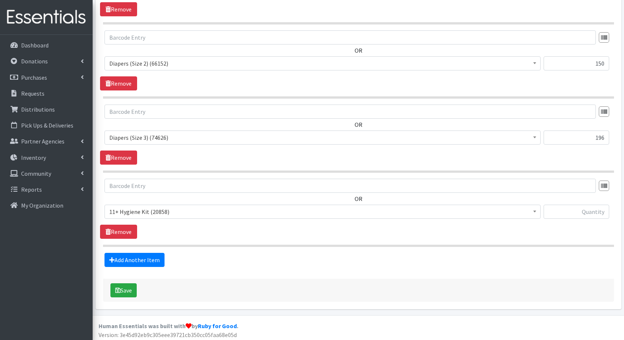
click at [144, 218] on span "11+ Hygiene Kit (20858) 2-5 Hygiene Kit (0) 6-10 Hygiene Kit (0) Baby Bank Baby…" at bounding box center [322, 214] width 436 height 20
click at [172, 208] on span "11+ Hygiene Kit (20858)" at bounding box center [322, 211] width 426 height 10
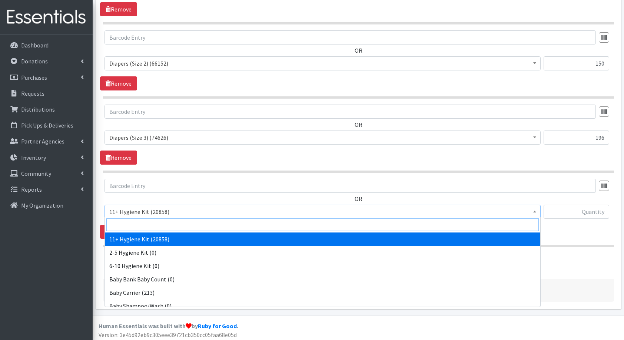
click at [178, 220] on input "search" at bounding box center [322, 224] width 432 height 13
type input "dia"
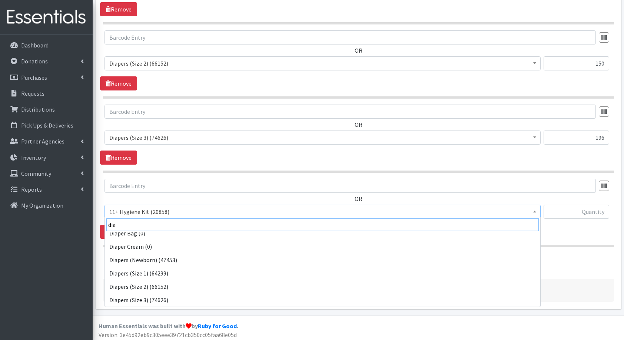
scroll to position [19, 0]
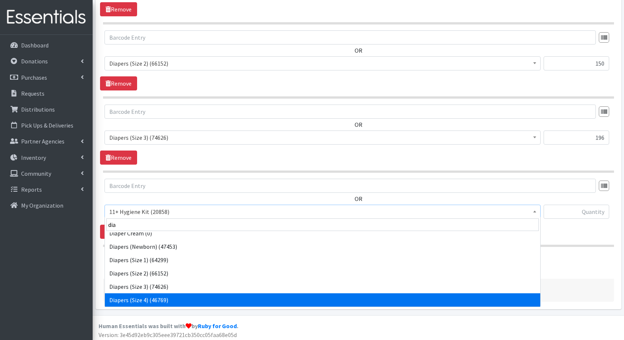
select select "5206"
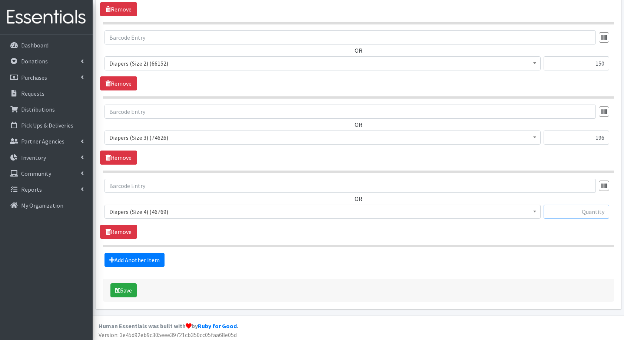
click at [572, 210] on input "text" at bounding box center [576, 211] width 66 height 14
type input "175"
click at [148, 258] on link "Add Another Item" at bounding box center [134, 260] width 60 height 14
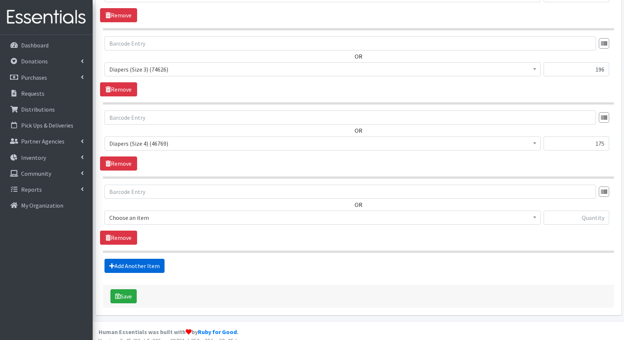
scroll to position [496, 0]
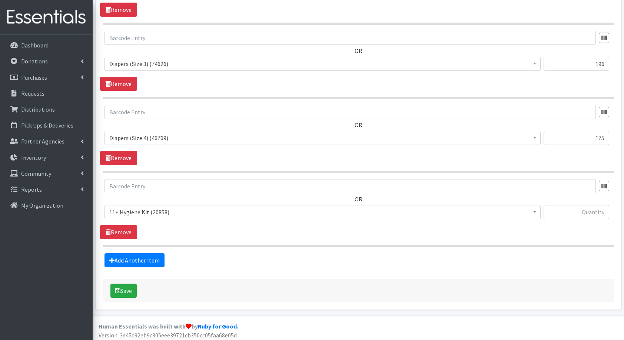
click at [130, 207] on span "11+ Hygiene Kit (20858)" at bounding box center [322, 212] width 426 height 10
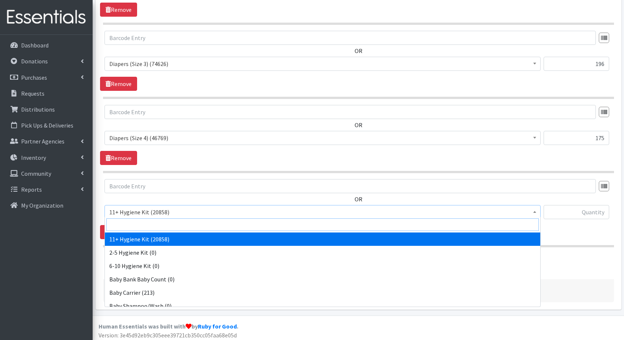
click at [147, 219] on input "search" at bounding box center [322, 224] width 432 height 13
type input "dia"
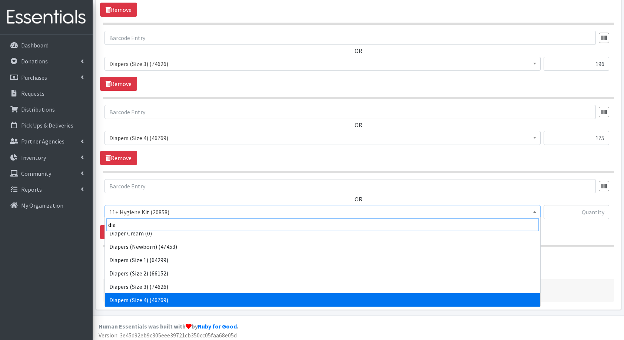
scroll to position [33, 0]
select select "5208"
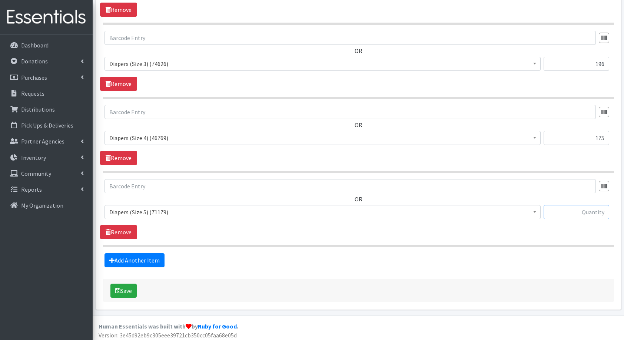
click at [578, 209] on input "text" at bounding box center [576, 212] width 66 height 14
type input "275"
click at [142, 257] on link "Add Another Item" at bounding box center [134, 260] width 60 height 14
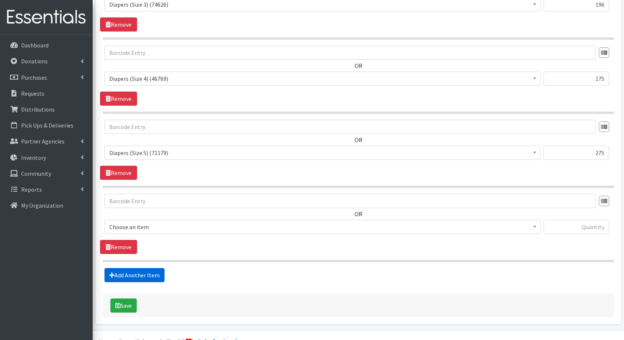
scroll to position [570, 0]
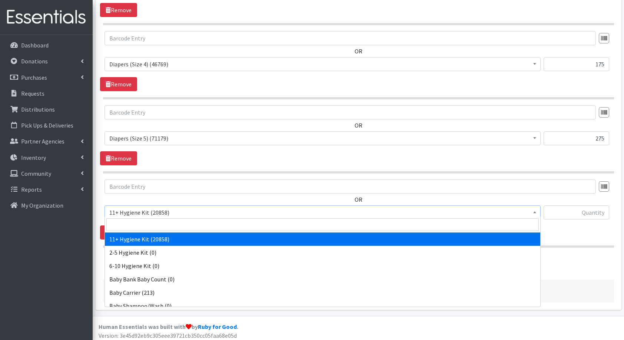
click at [142, 207] on span "11+ Hygiene Kit (20858)" at bounding box center [322, 212] width 426 height 10
click at [161, 218] on input "search" at bounding box center [322, 224] width 432 height 13
type input "dia"
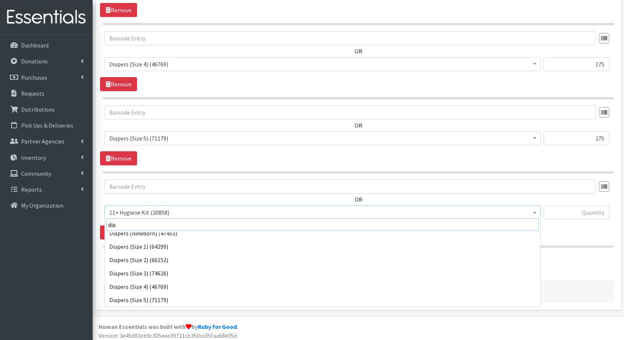
scroll to position [46, 0]
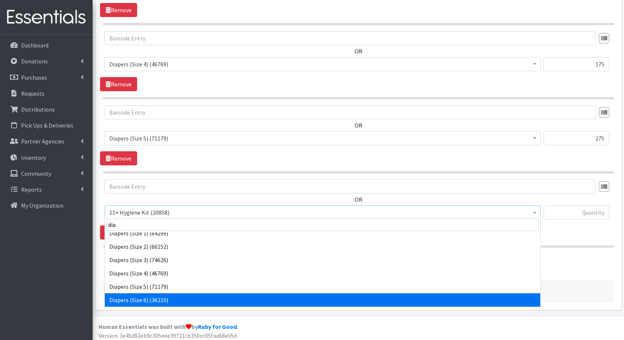
select select "5209"
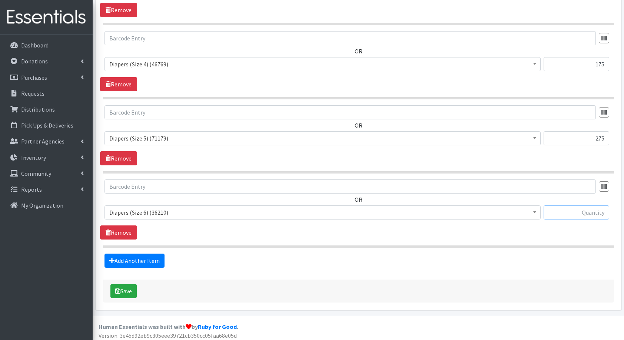
click at [564, 207] on input "text" at bounding box center [576, 212] width 66 height 14
type input "236"
click at [161, 259] on link "Add Another Item" at bounding box center [134, 260] width 60 height 14
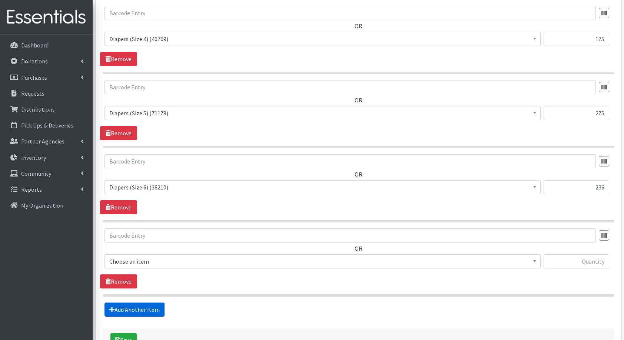
scroll to position [644, 0]
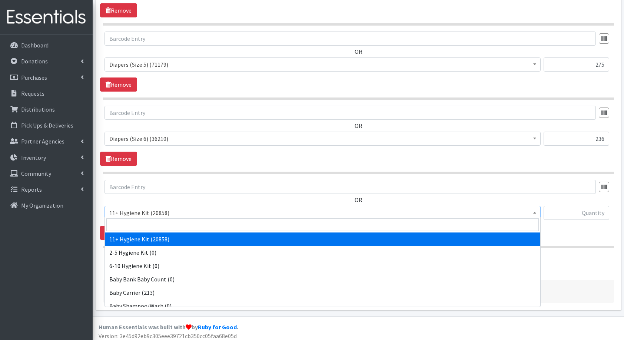
click at [136, 212] on span "11+ Hygiene Kit (20858)" at bounding box center [322, 212] width 426 height 10
click at [145, 222] on input "search" at bounding box center [322, 224] width 432 height 13
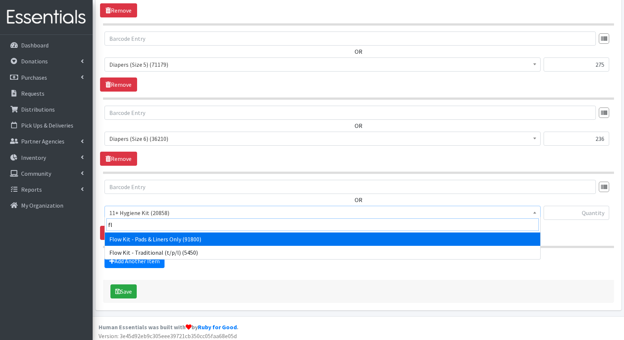
type input "flo"
select select "14765"
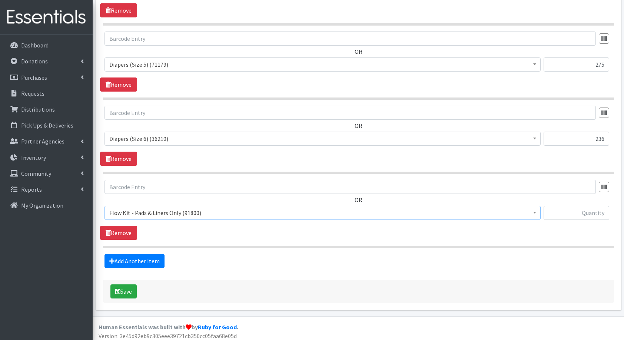
click at [584, 217] on div at bounding box center [576, 215] width 66 height 20
click at [586, 213] on input "text" at bounding box center [576, 212] width 66 height 14
type input "10"
click at [148, 263] on link "Add Another Item" at bounding box center [134, 261] width 60 height 14
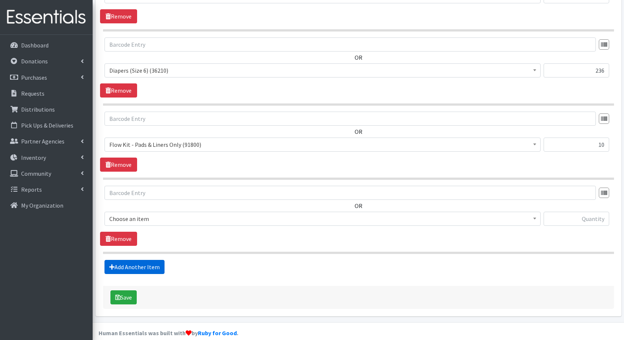
scroll to position [717, 0]
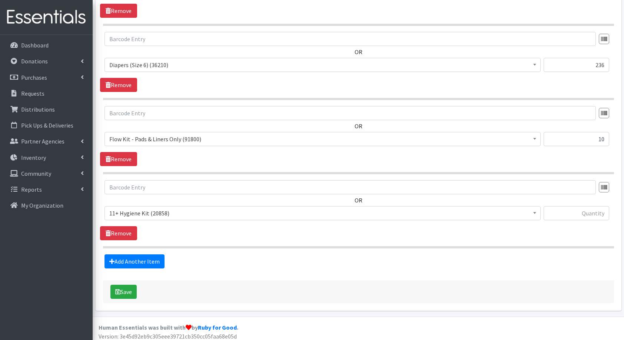
click at [178, 208] on span "11+ Hygiene Kit (20858)" at bounding box center [322, 213] width 426 height 10
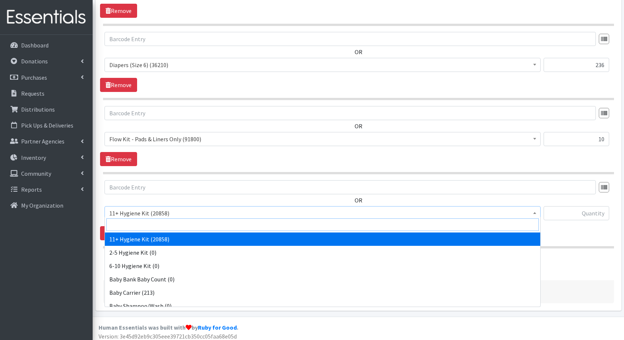
click at [170, 225] on input "search" at bounding box center [322, 224] width 432 height 13
type input "fl"
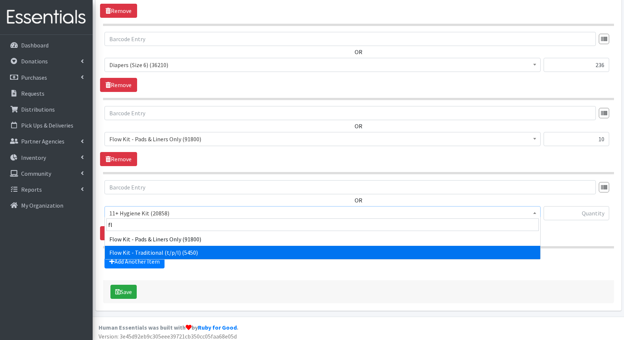
select select "10571"
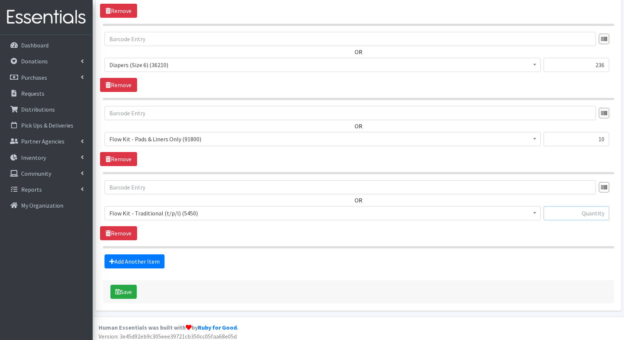
click at [604, 210] on input "text" at bounding box center [576, 213] width 66 height 14
type input "10"
click at [121, 255] on link "Add Another Item" at bounding box center [134, 261] width 60 height 14
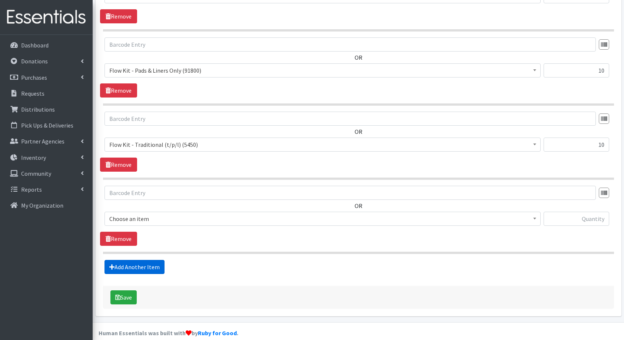
scroll to position [791, 0]
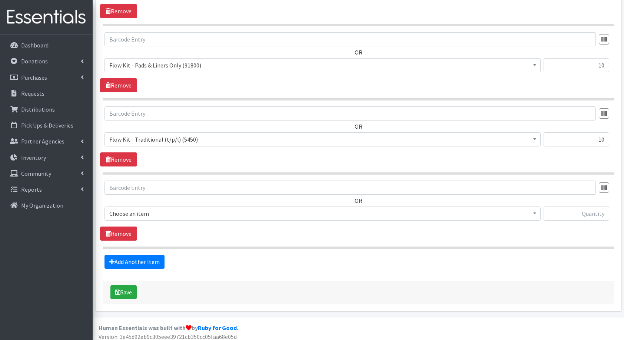
click at [151, 209] on span "Choose an item" at bounding box center [322, 213] width 426 height 10
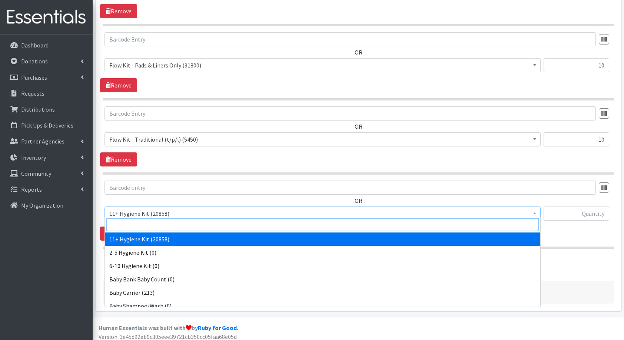
click at [160, 222] on input "search" at bounding box center [322, 224] width 432 height 13
type input "fam"
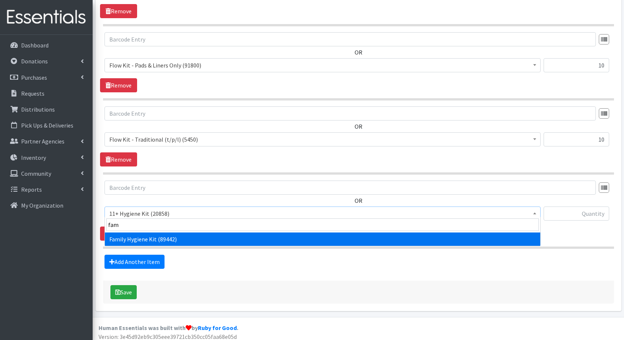
select select "14713"
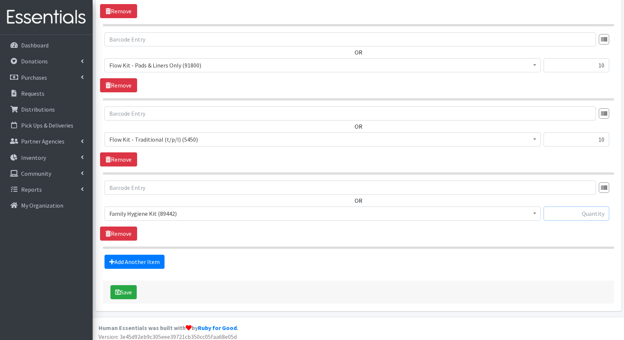
click at [601, 213] on input "text" at bounding box center [576, 213] width 66 height 14
type input "20"
click at [124, 291] on button "Save" at bounding box center [123, 292] width 26 height 14
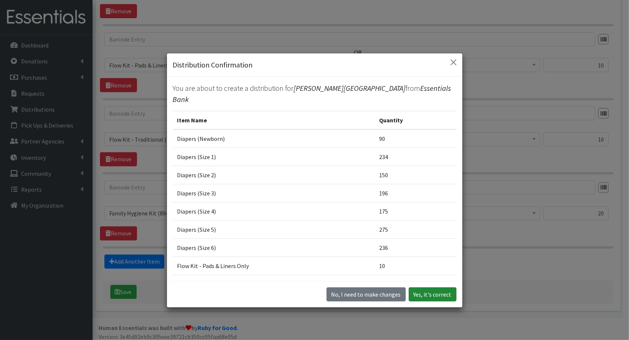
click at [440, 298] on button "Yes, it's correct" at bounding box center [433, 294] width 48 height 14
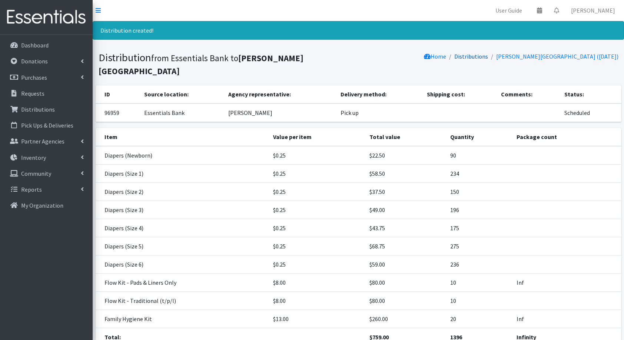
click at [468, 56] on link "Distributions" at bounding box center [471, 56] width 34 height 7
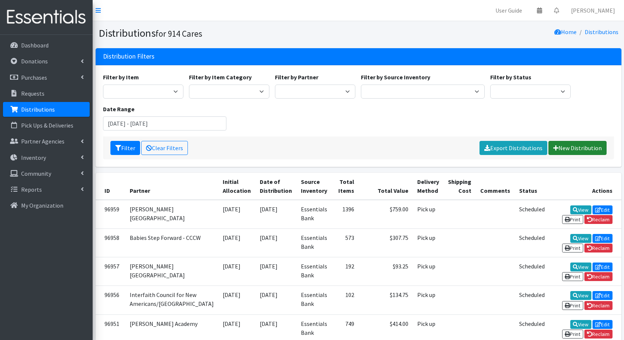
click at [566, 144] on link "New Distribution" at bounding box center [577, 148] width 58 height 14
